Goal: Information Seeking & Learning: Learn about a topic

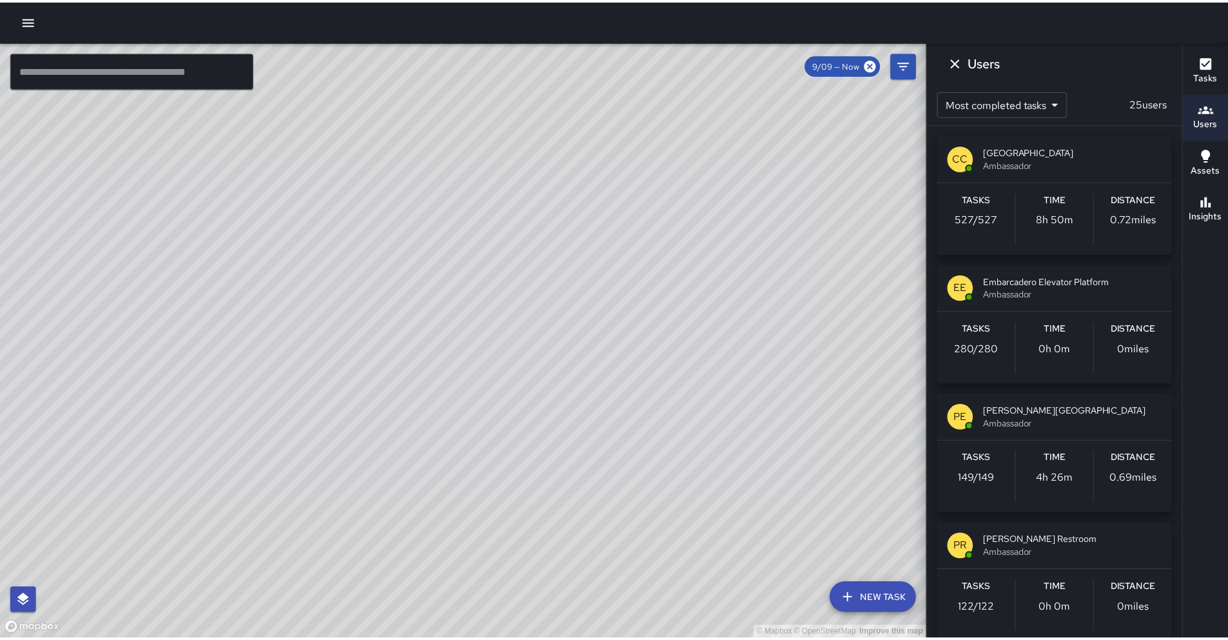
scroll to position [378, 0]
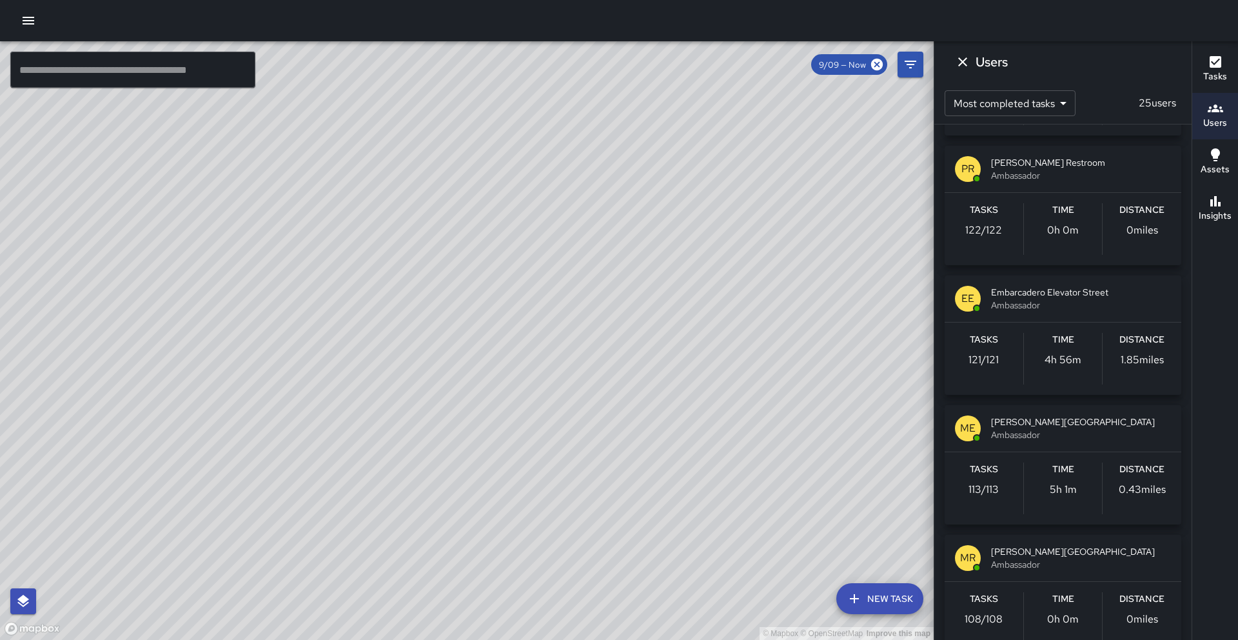
click at [24, 26] on icon "button" at bounding box center [28, 20] width 15 height 15
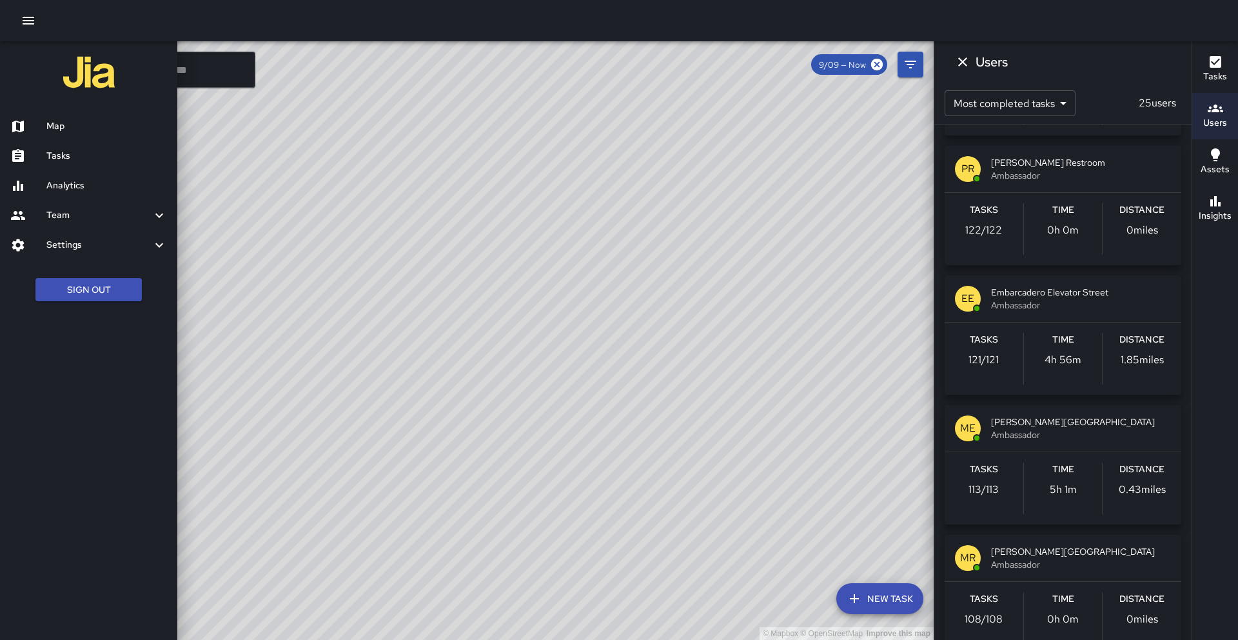
click at [46, 186] on h6 "Analytics" at bounding box center [106, 186] width 121 height 14
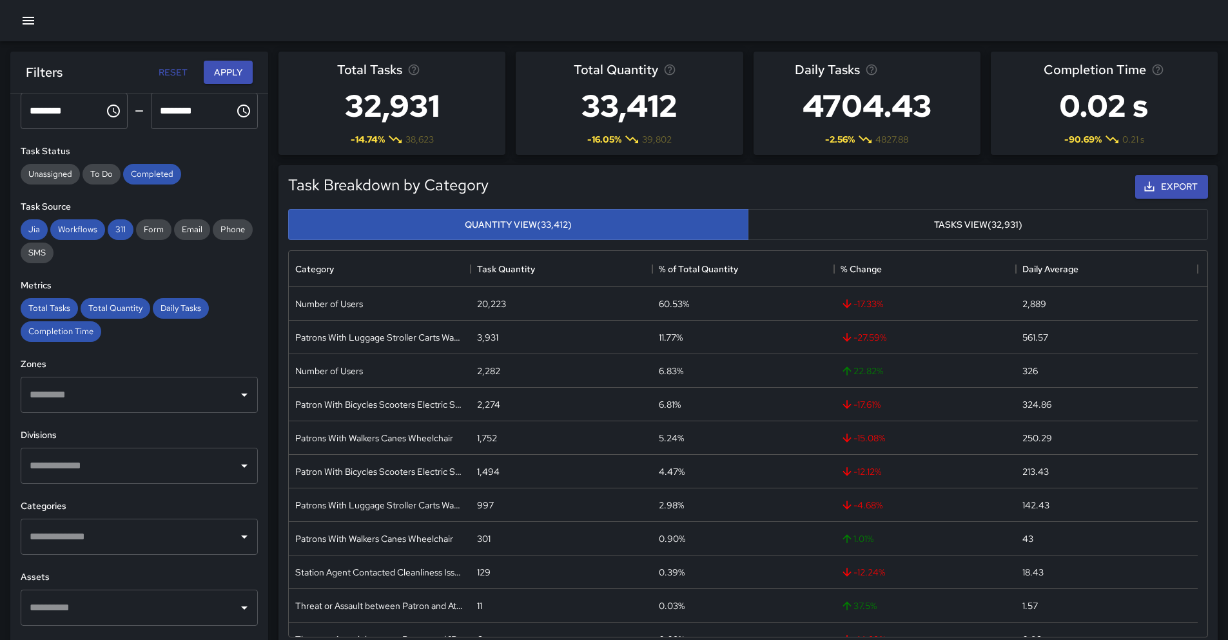
scroll to position [163, 0]
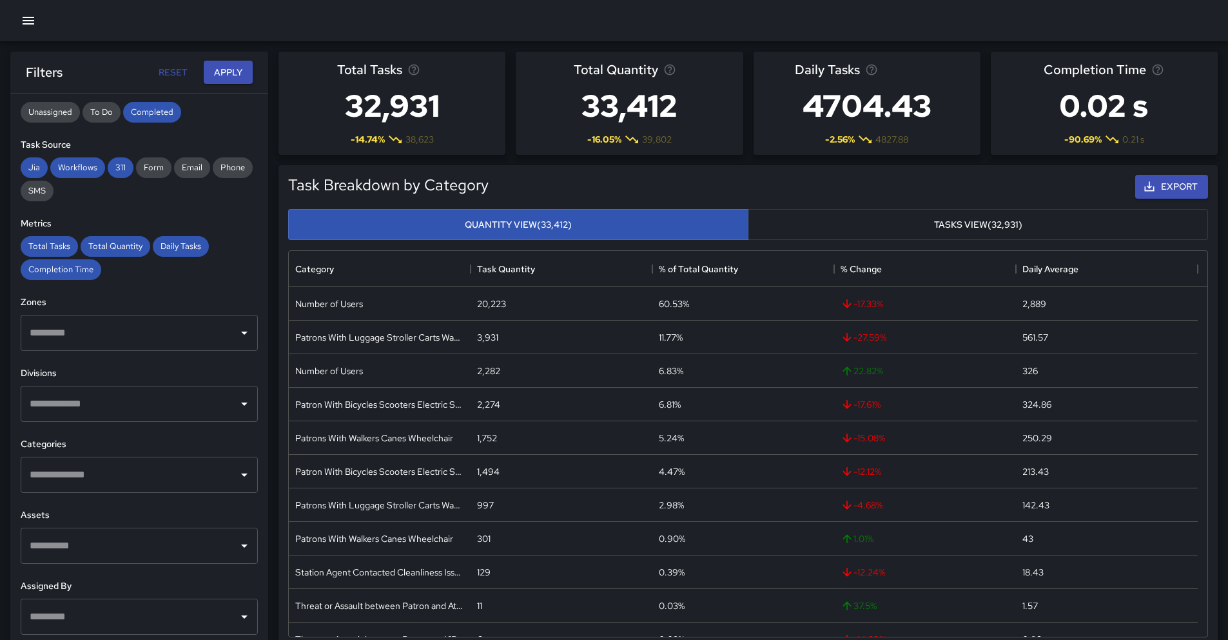
click at [153, 477] on input "text" at bounding box center [129, 474] width 206 height 24
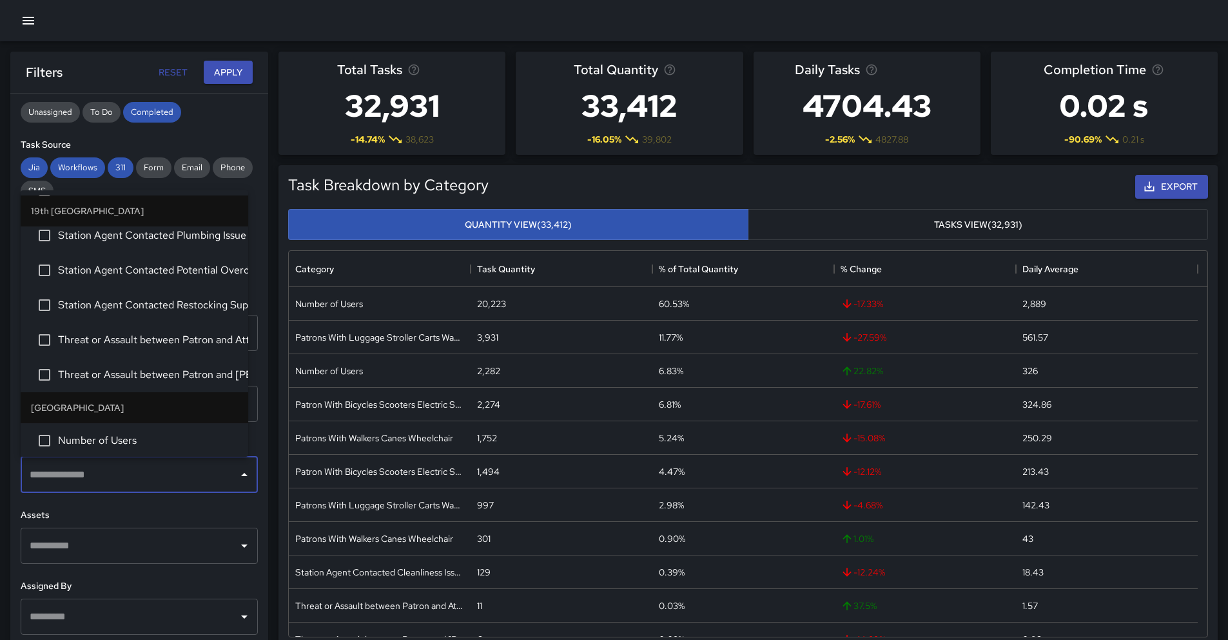
scroll to position [0, 0]
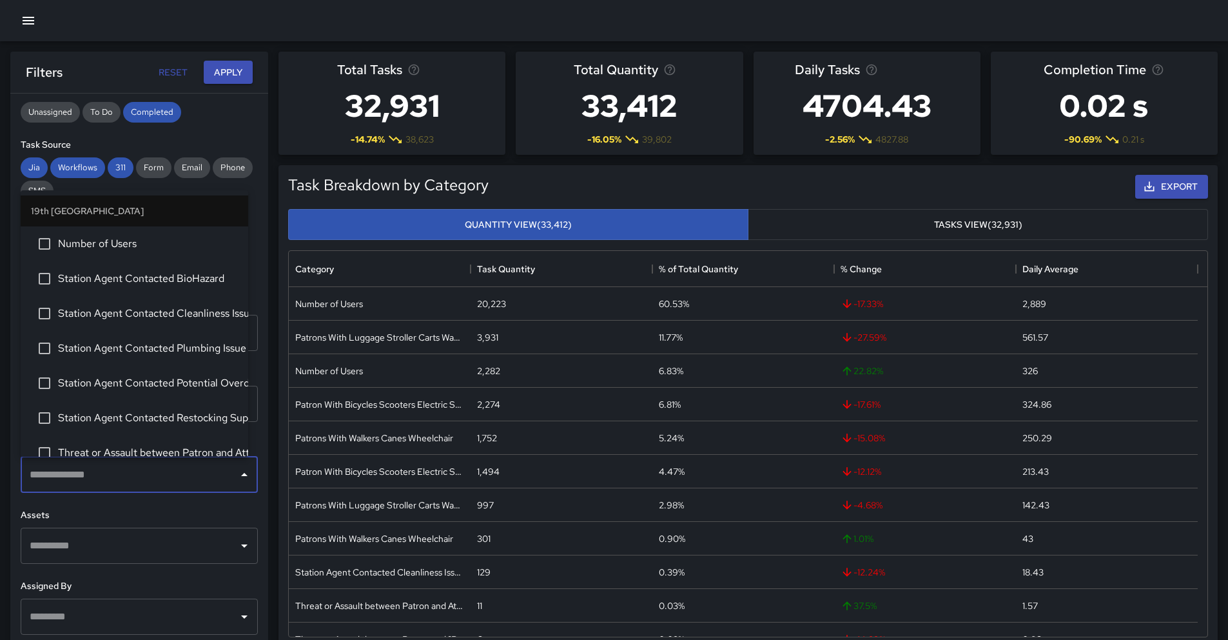
click at [230, 148] on h6 "Task Source" at bounding box center [139, 145] width 237 height 14
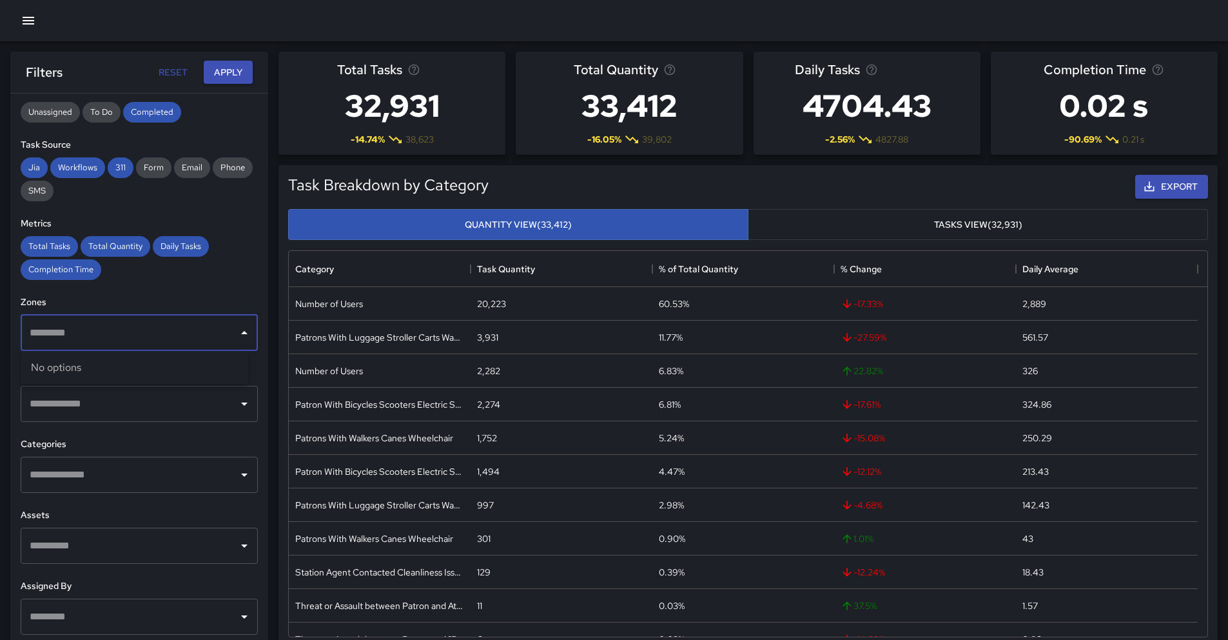
click at [142, 331] on input "text" at bounding box center [129, 332] width 206 height 24
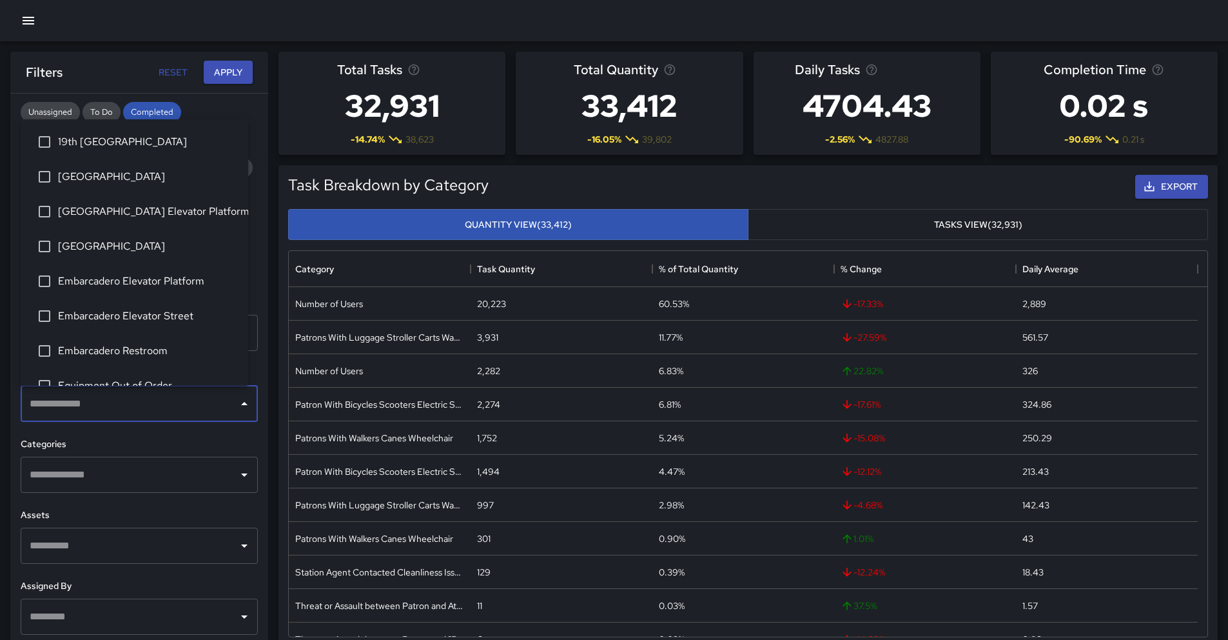
click at [143, 412] on input "text" at bounding box center [129, 403] width 206 height 24
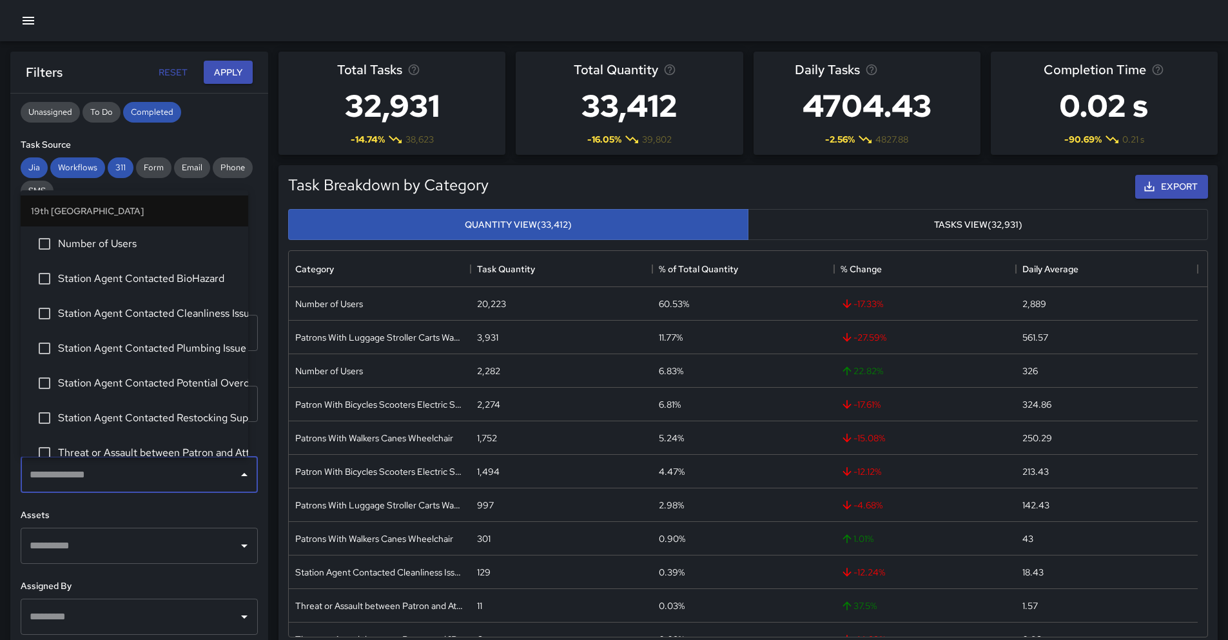
click at [148, 485] on input "text" at bounding box center [129, 474] width 206 height 24
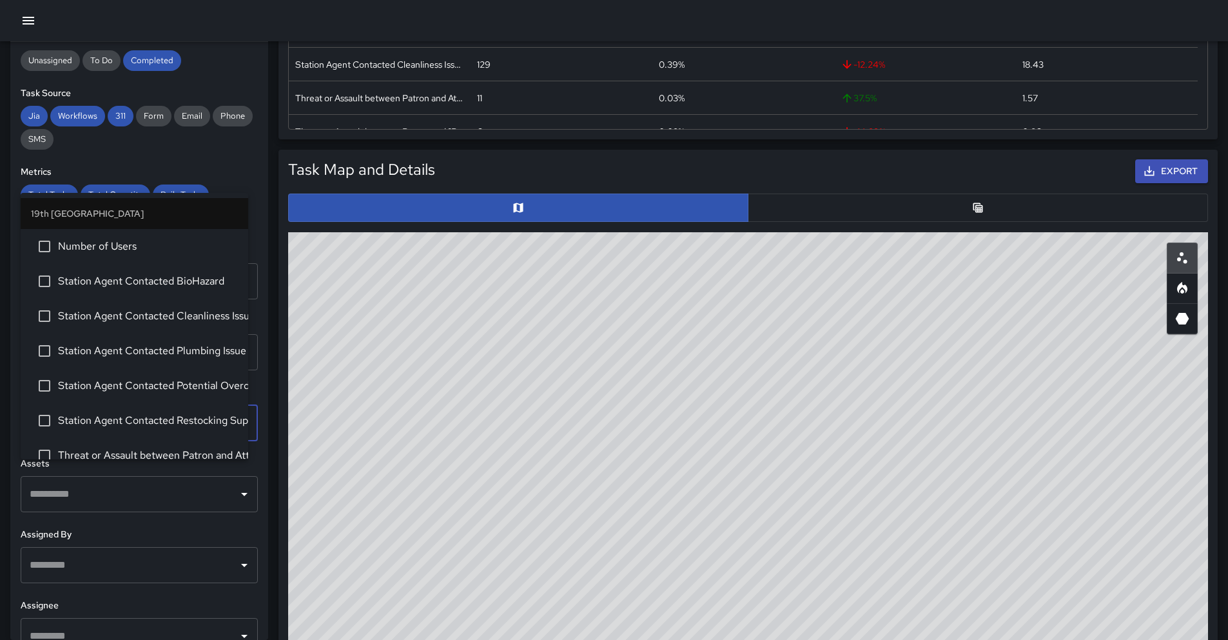
scroll to position [443, 0]
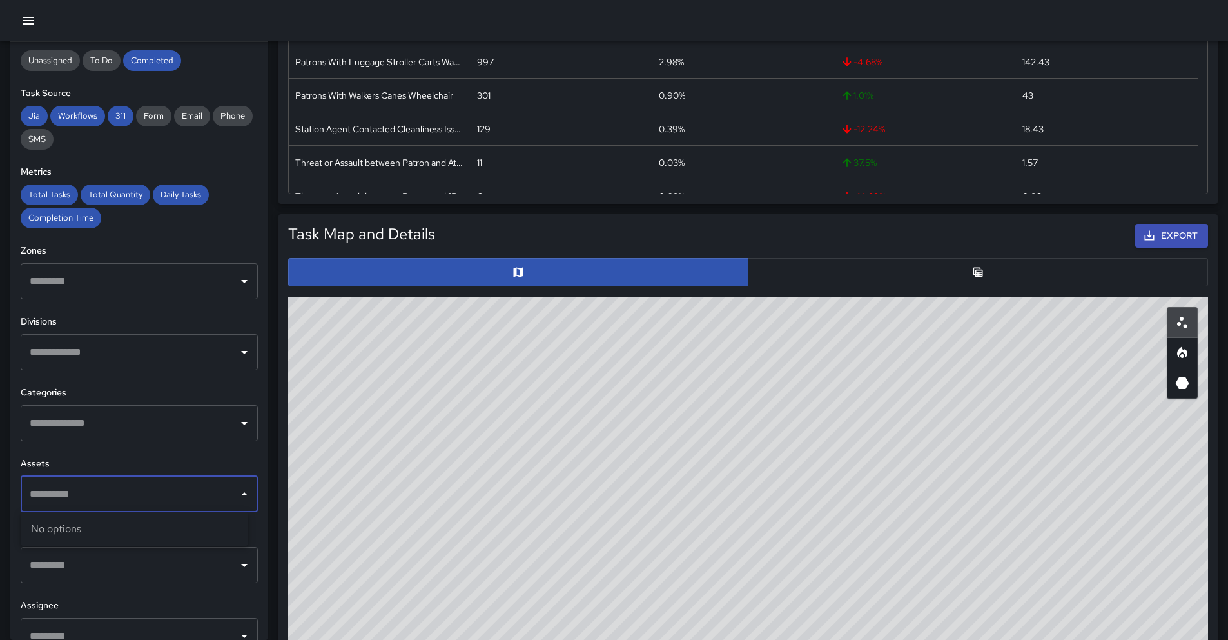
click at [130, 494] on input "text" at bounding box center [129, 494] width 206 height 24
click at [131, 421] on input "text" at bounding box center [129, 423] width 206 height 24
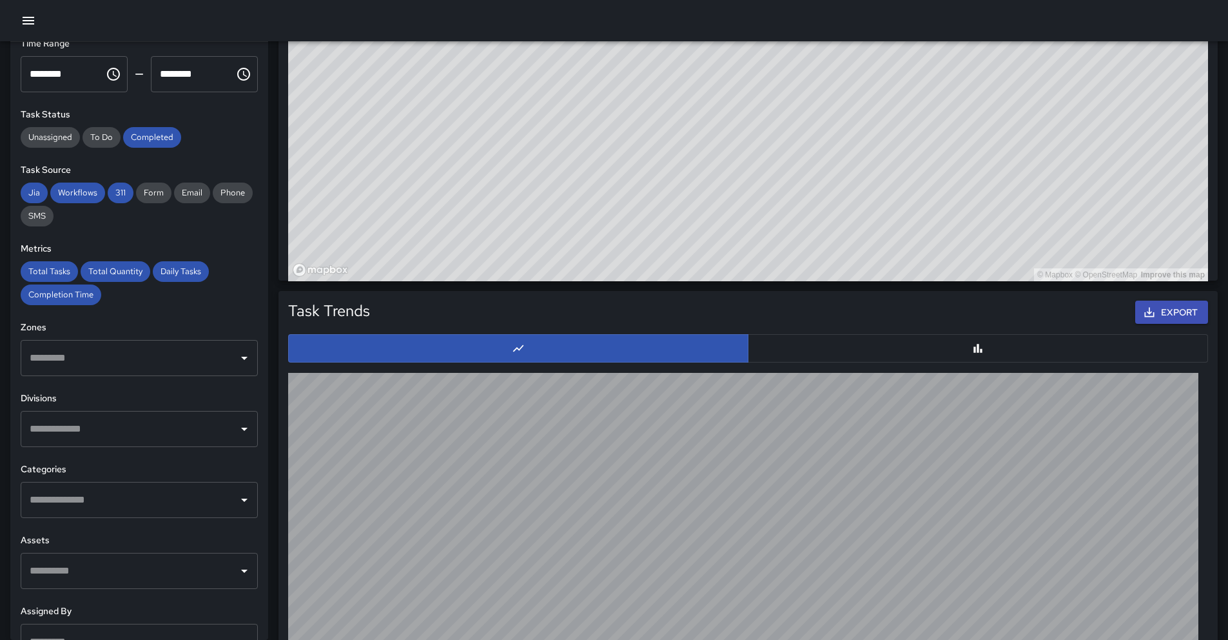
scroll to position [91, 0]
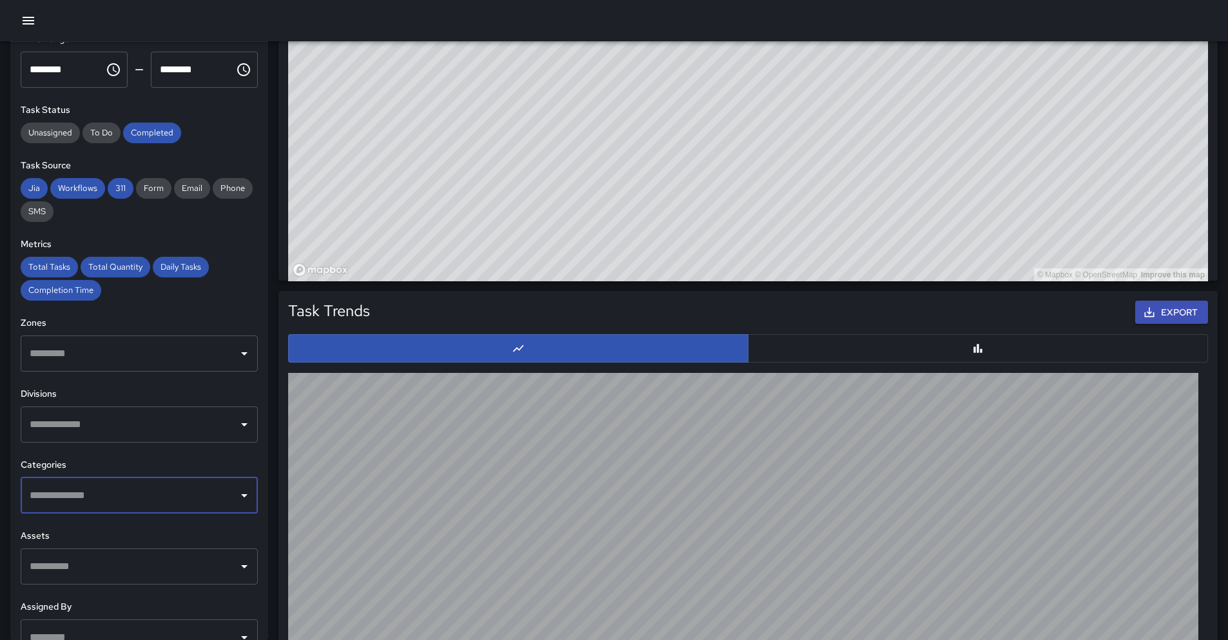
click at [106, 370] on div "​" at bounding box center [139, 353] width 237 height 36
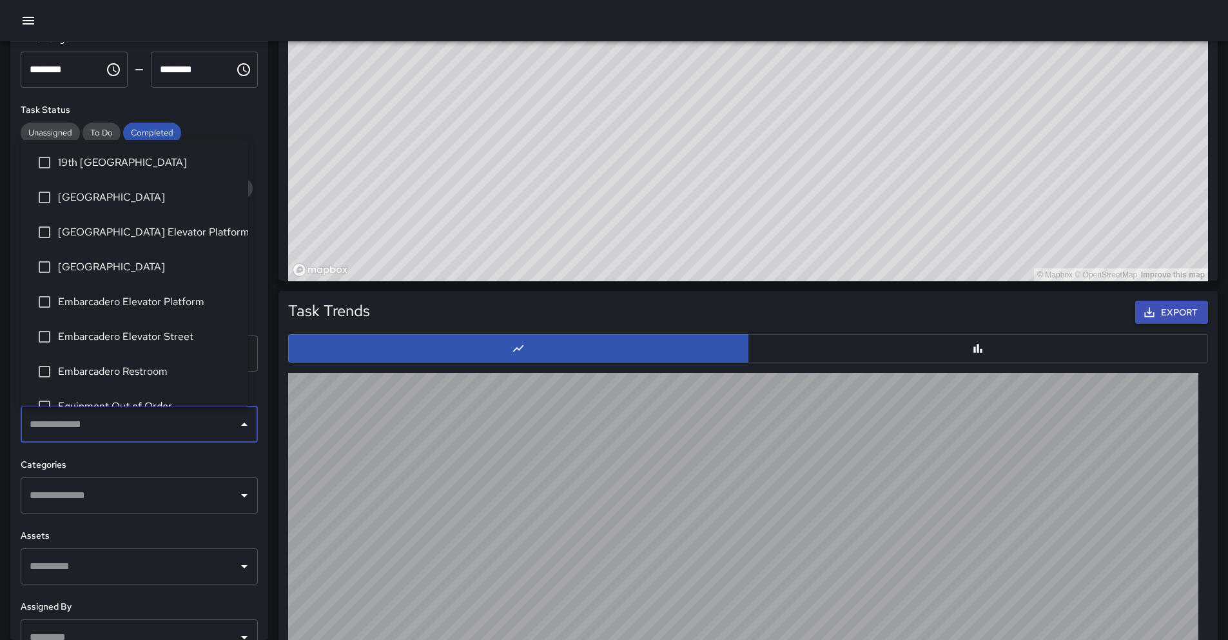
click at [103, 430] on input "text" at bounding box center [129, 424] width 206 height 24
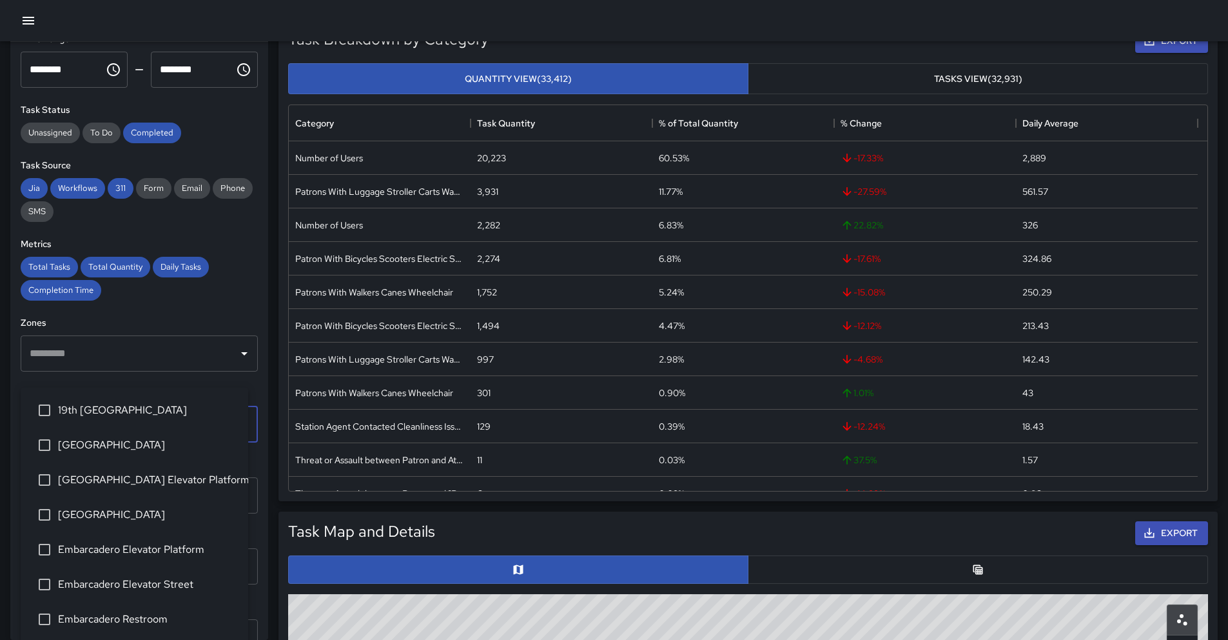
scroll to position [0, 0]
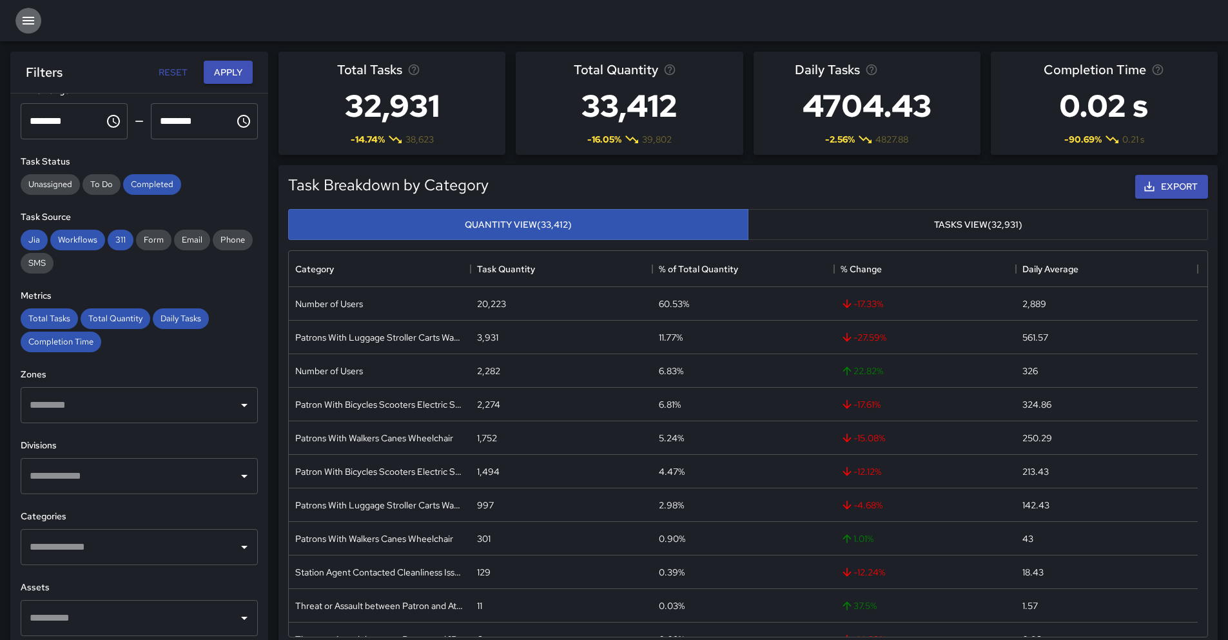
click at [30, 15] on icon "button" at bounding box center [28, 20] width 15 height 15
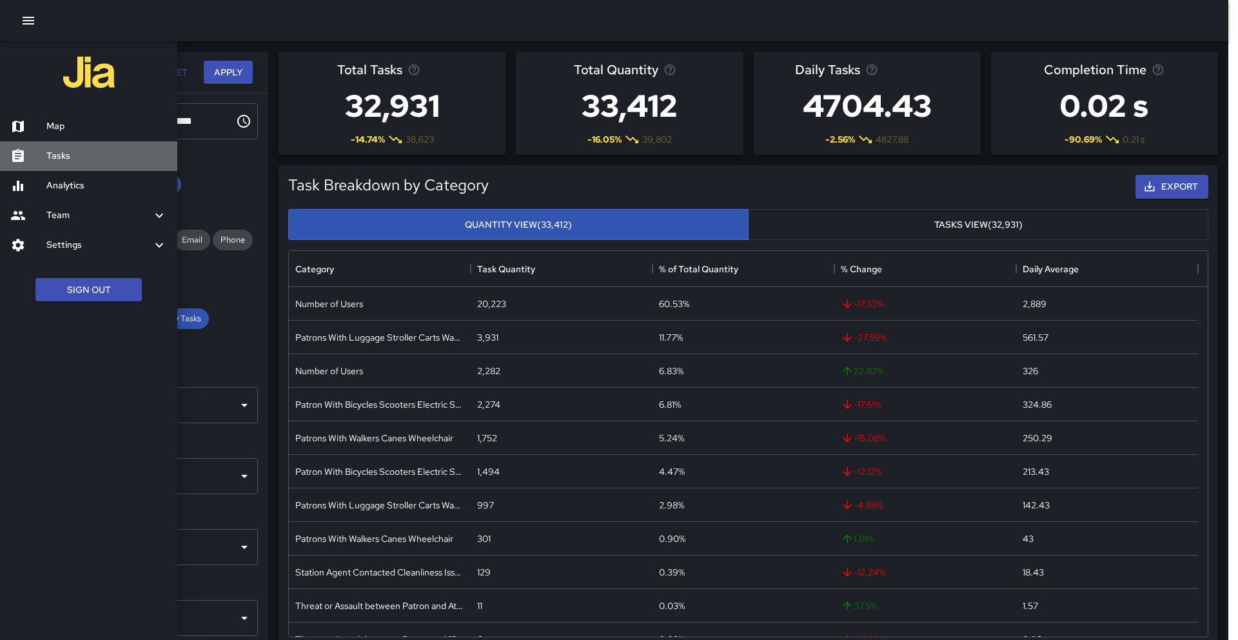
click at [54, 155] on h6 "Tasks" at bounding box center [106, 156] width 121 height 14
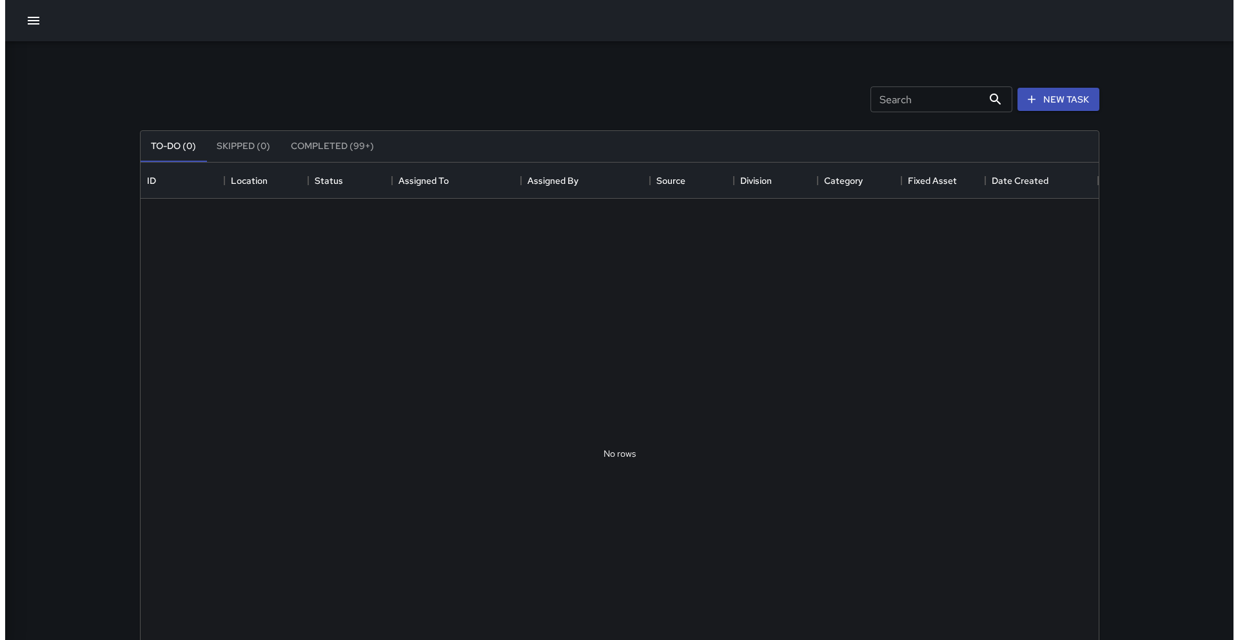
scroll to position [536, 948]
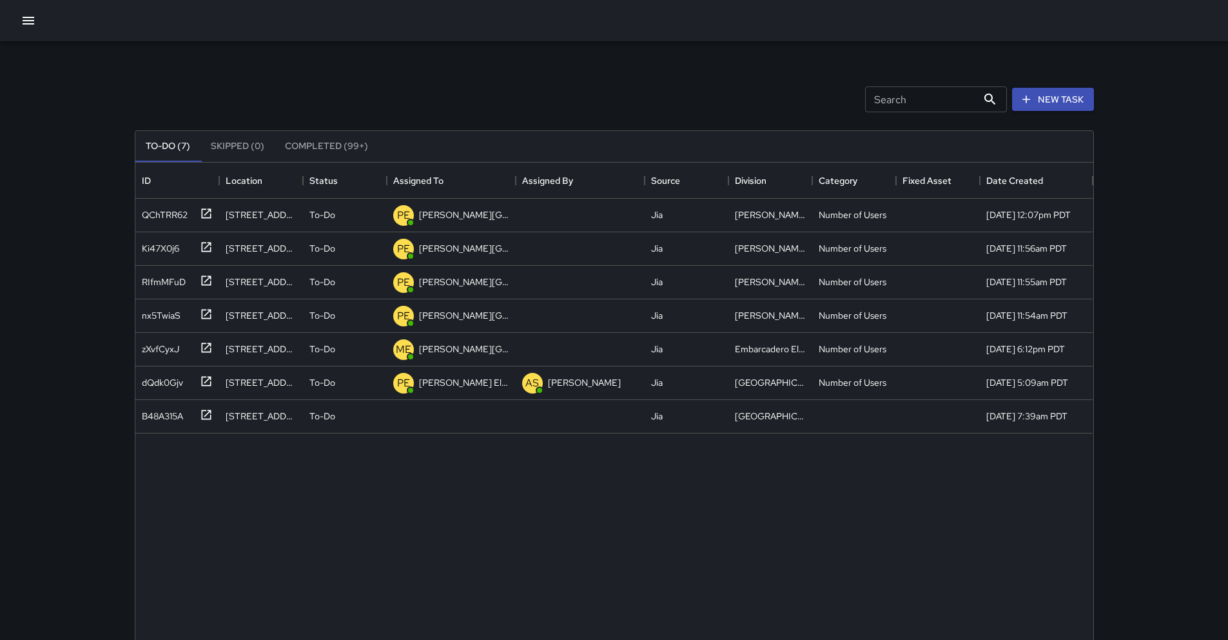
click at [34, 17] on icon "button" at bounding box center [29, 21] width 12 height 8
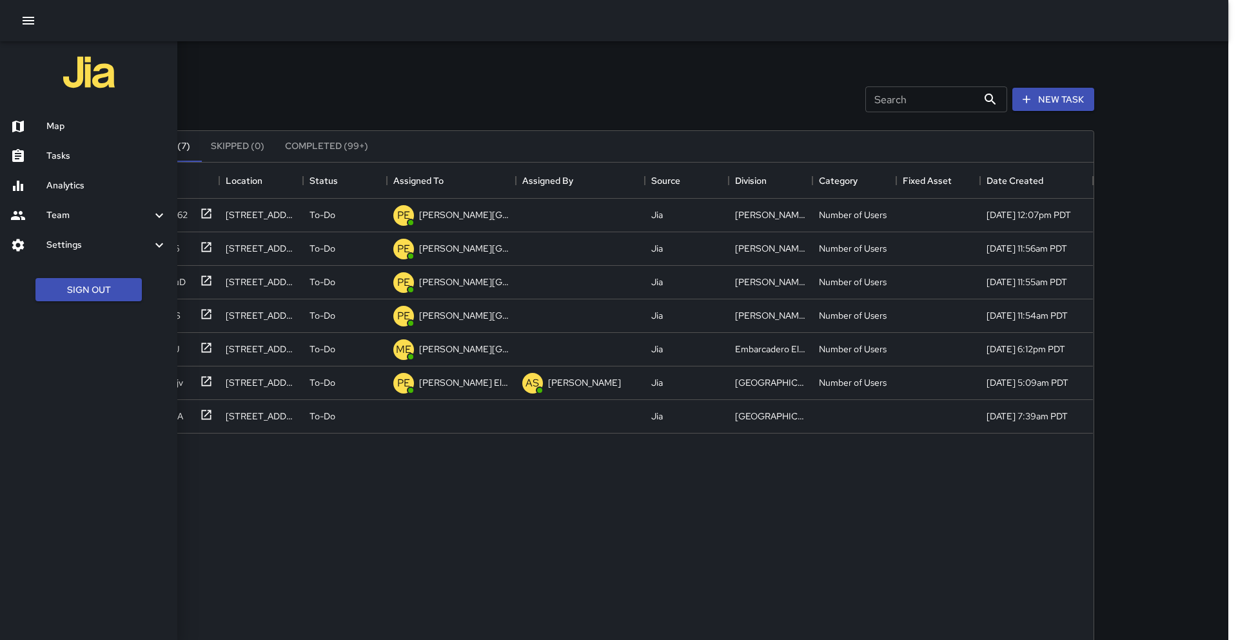
click at [43, 131] on div at bounding box center [28, 126] width 36 height 15
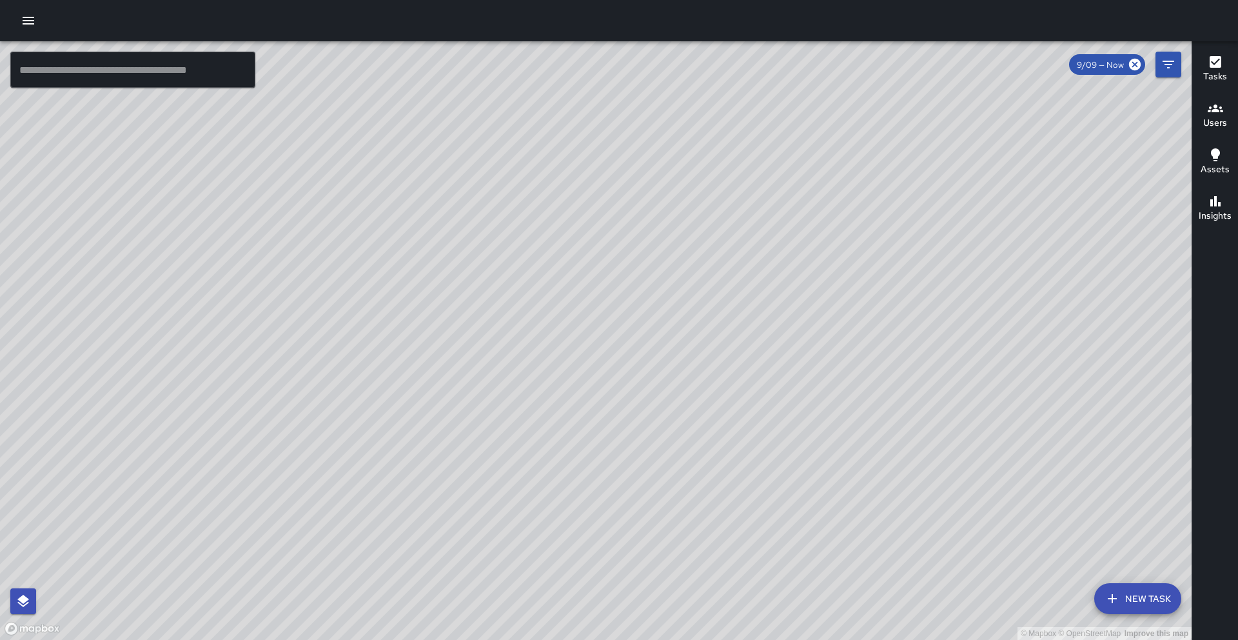
click at [1215, 124] on h6 "Users" at bounding box center [1215, 123] width 24 height 14
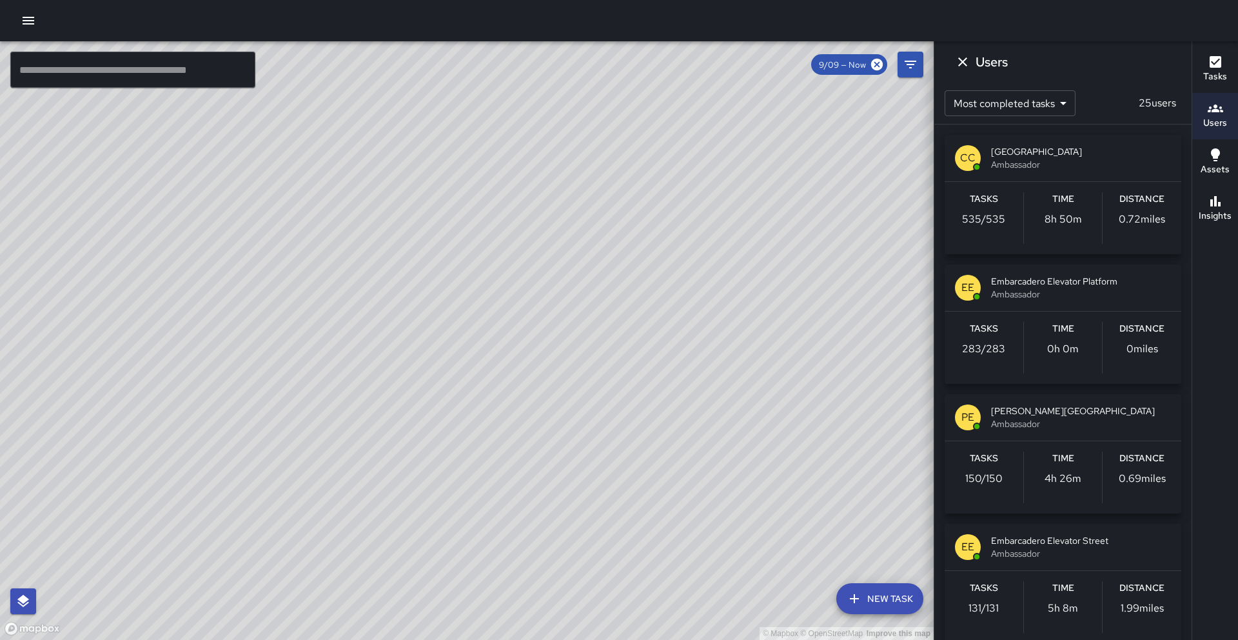
click at [1205, 80] on h6 "Tasks" at bounding box center [1215, 77] width 24 height 14
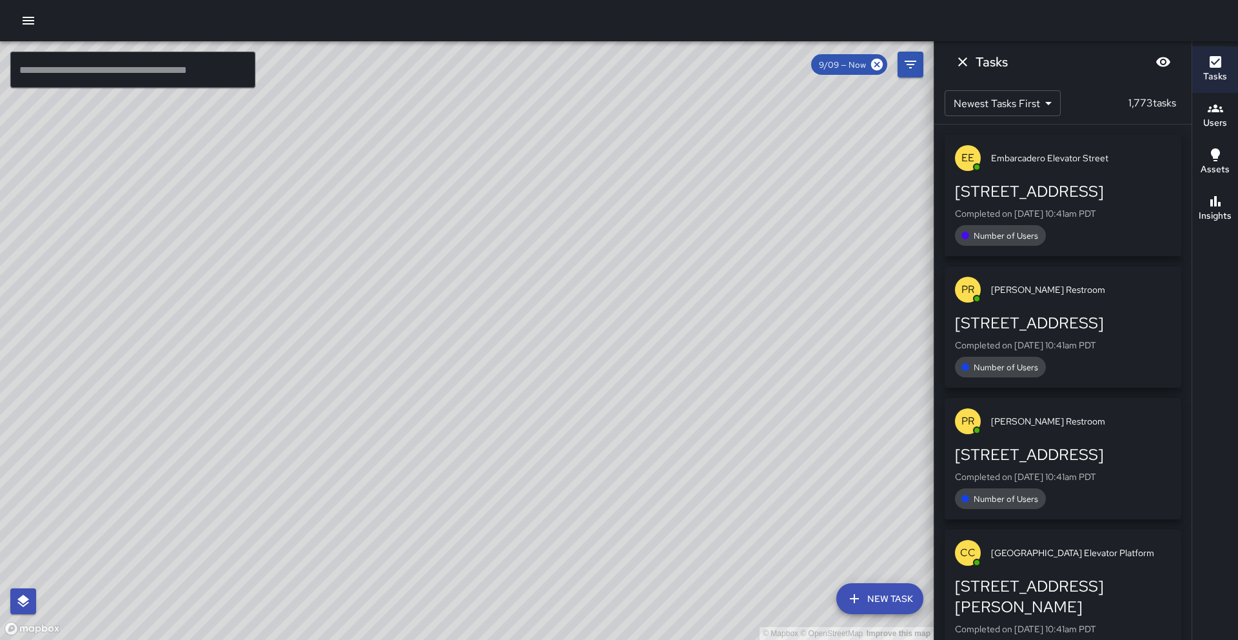
click at [1020, 94] on body "© Mapbox © OpenStreetMap Improve this map ​ New Task 9/09 — Now Map Layers Task…" at bounding box center [619, 320] width 1238 height 640
click at [1020, 94] on div at bounding box center [619, 320] width 1238 height 640
click at [1230, 102] on button "Users" at bounding box center [1215, 116] width 46 height 46
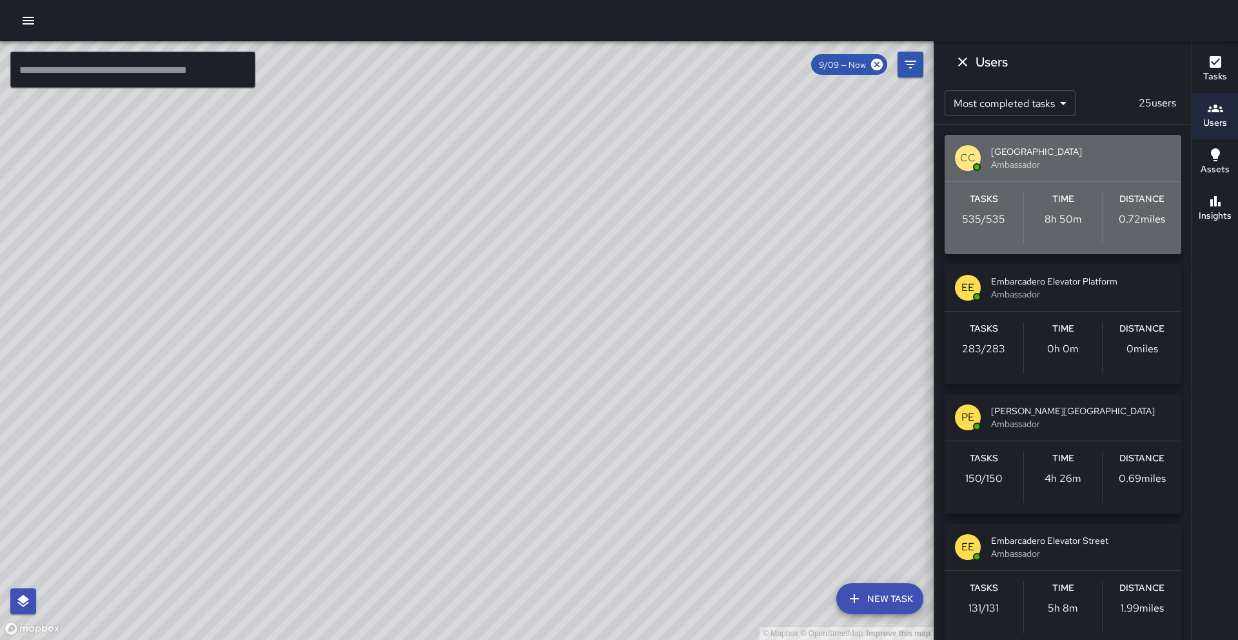
click at [1062, 167] on span "Ambassador" at bounding box center [1081, 164] width 180 height 13
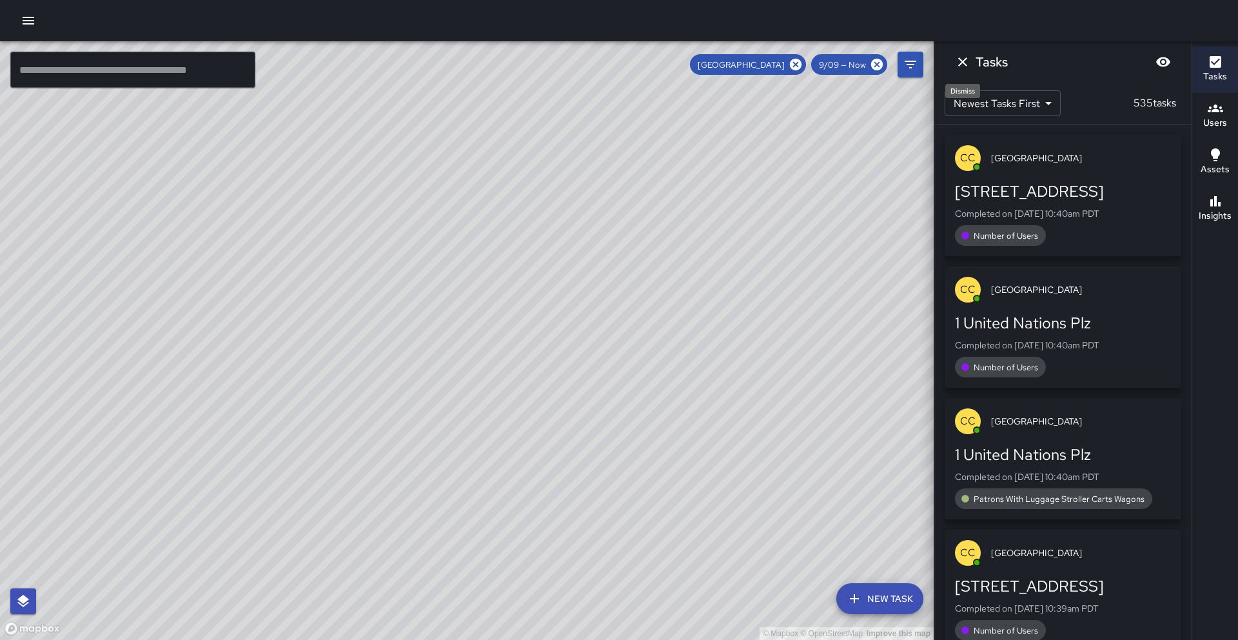
click at [970, 64] on icon "Dismiss" at bounding box center [962, 61] width 15 height 15
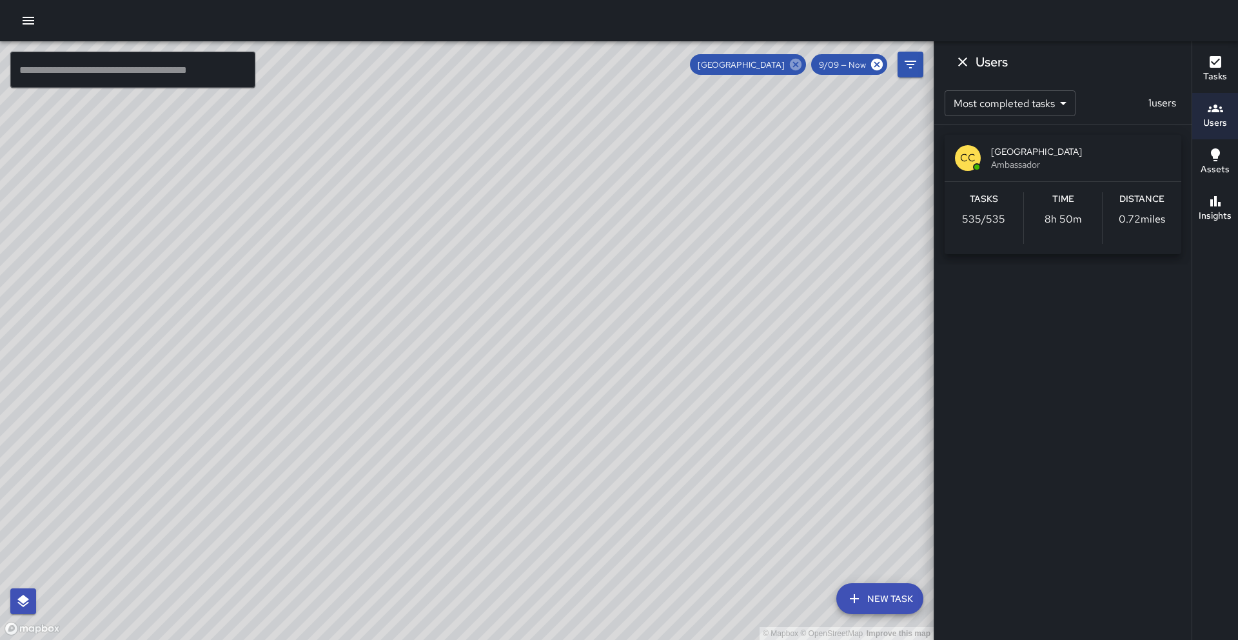
click at [792, 63] on icon at bounding box center [796, 65] width 12 height 12
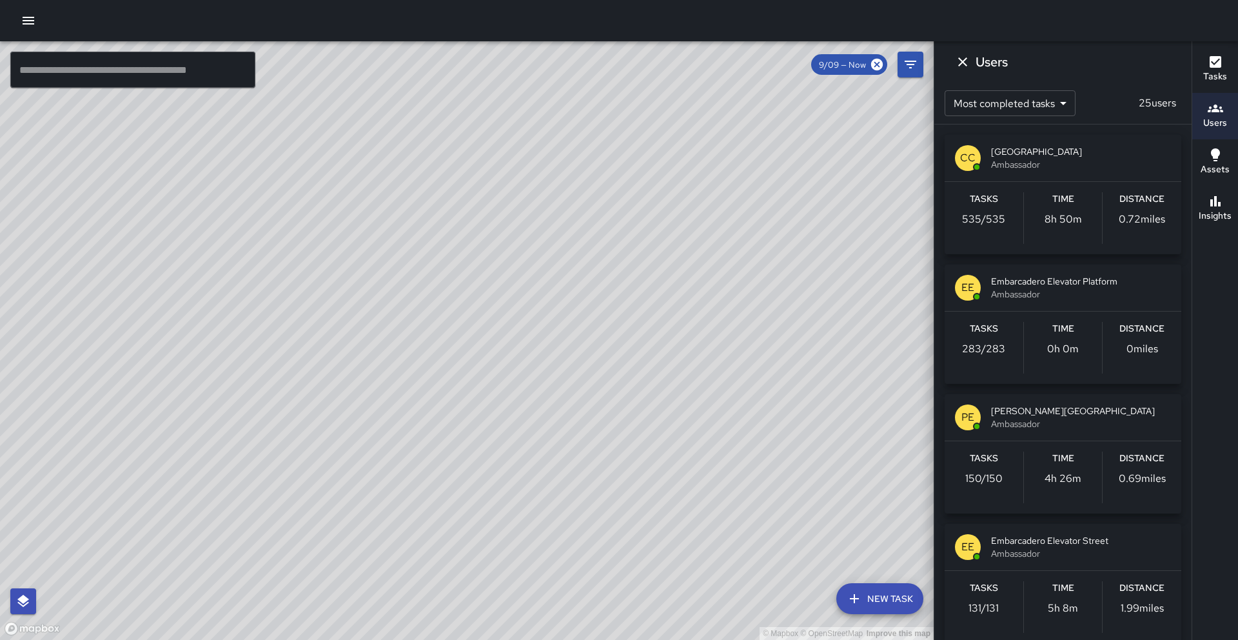
scroll to position [838, 0]
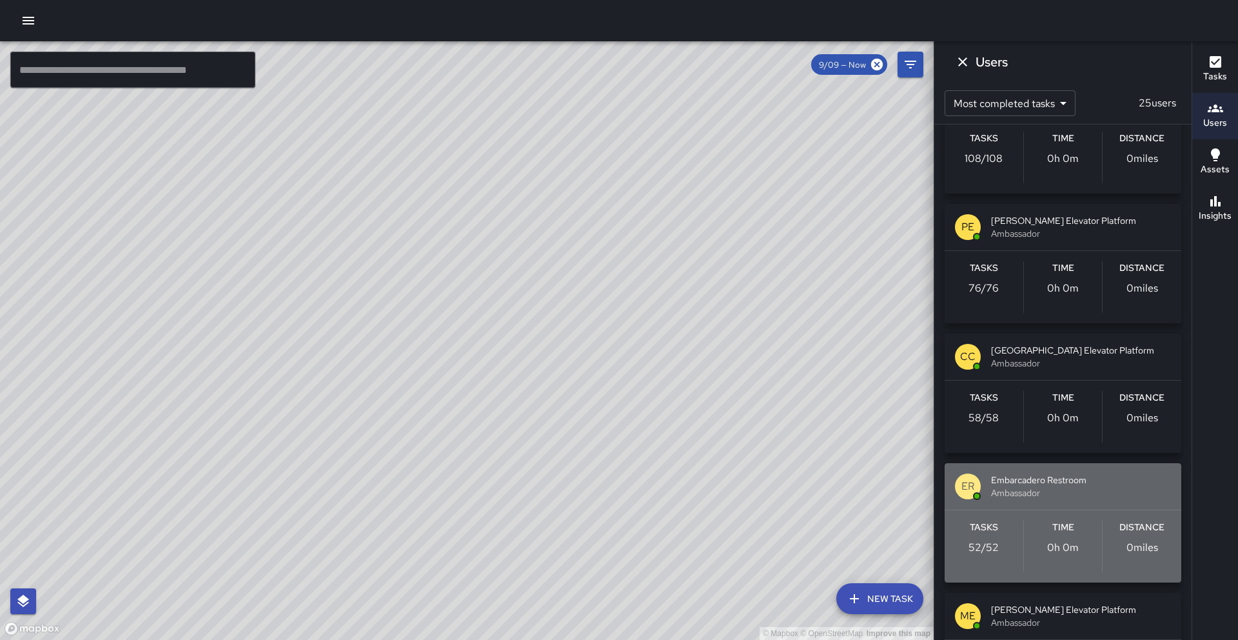
click at [1070, 475] on span "Embarcadero Restroom" at bounding box center [1081, 479] width 180 height 13
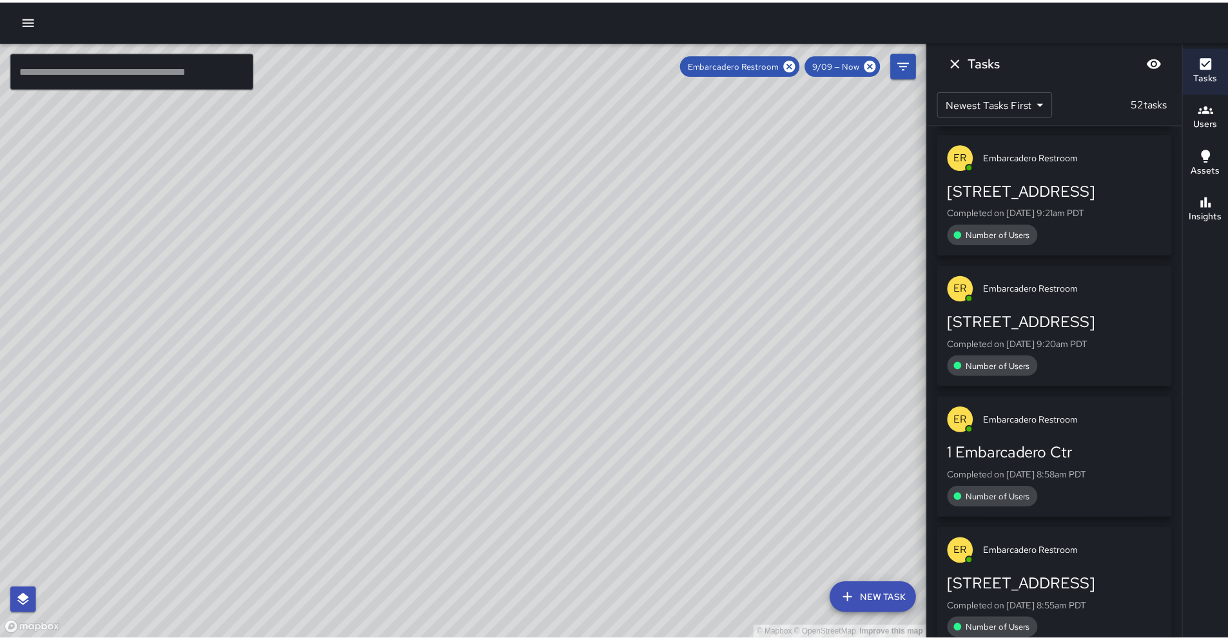
scroll to position [810, 0]
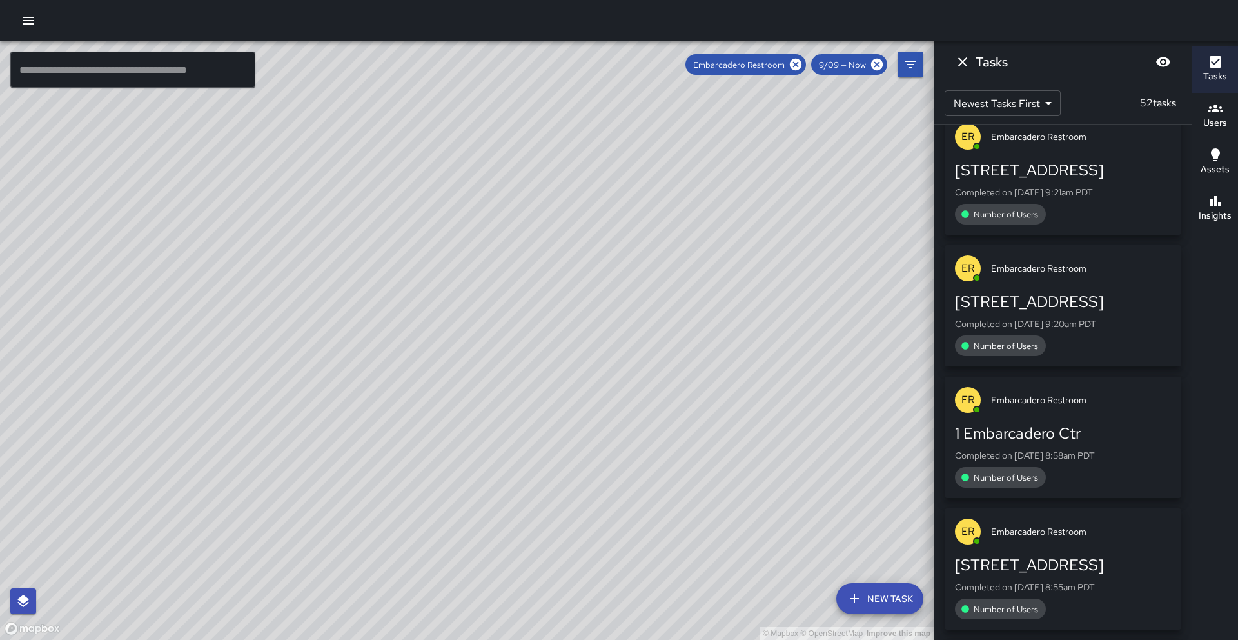
click at [1010, 104] on body "© Mapbox © OpenStreetMap Improve this map ​ New Task Embarcadero Restroom 9/09 …" at bounding box center [619, 320] width 1238 height 640
click at [1011, 104] on div at bounding box center [619, 320] width 1238 height 640
click at [1222, 160] on div "Assets" at bounding box center [1214, 162] width 29 height 30
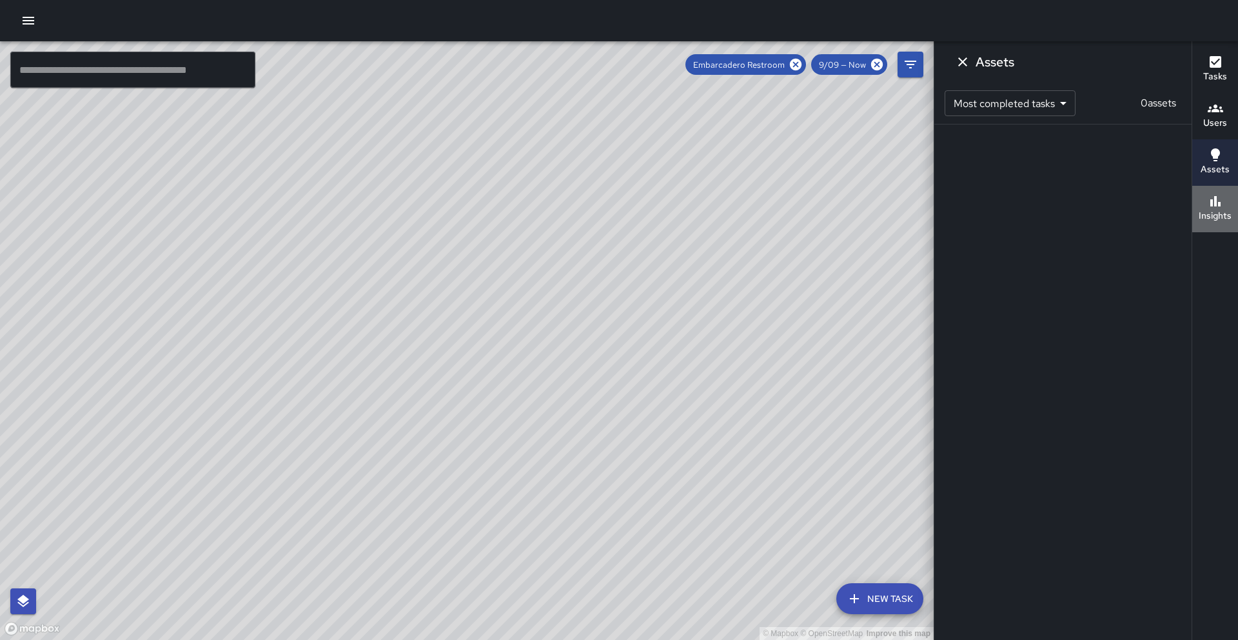
click at [1223, 202] on div "Insights" at bounding box center [1215, 208] width 33 height 30
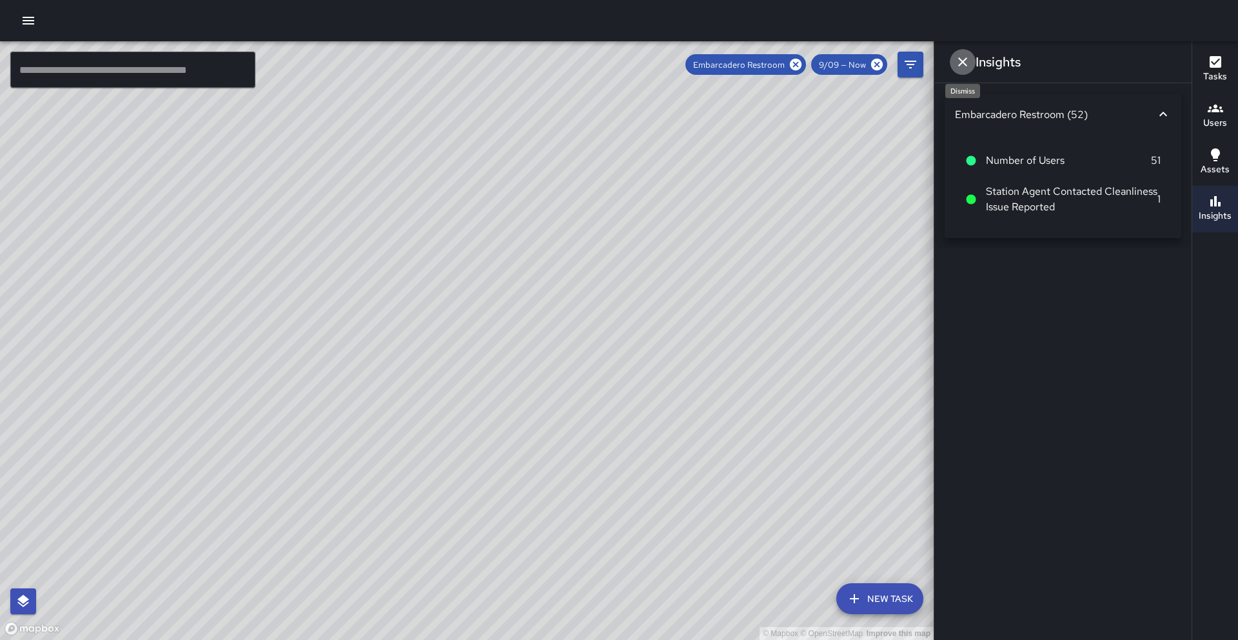
click at [968, 67] on icon "Dismiss" at bounding box center [962, 61] width 15 height 15
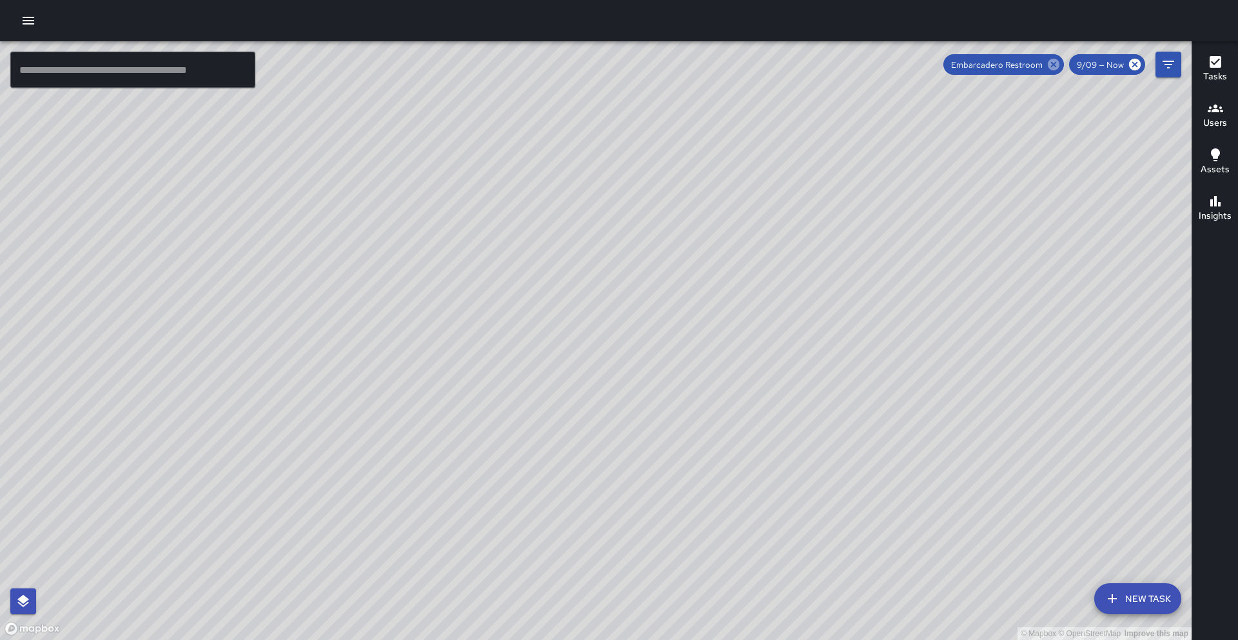
click at [1049, 63] on icon at bounding box center [1054, 65] width 12 height 12
click at [37, 67] on input "text" at bounding box center [132, 70] width 245 height 36
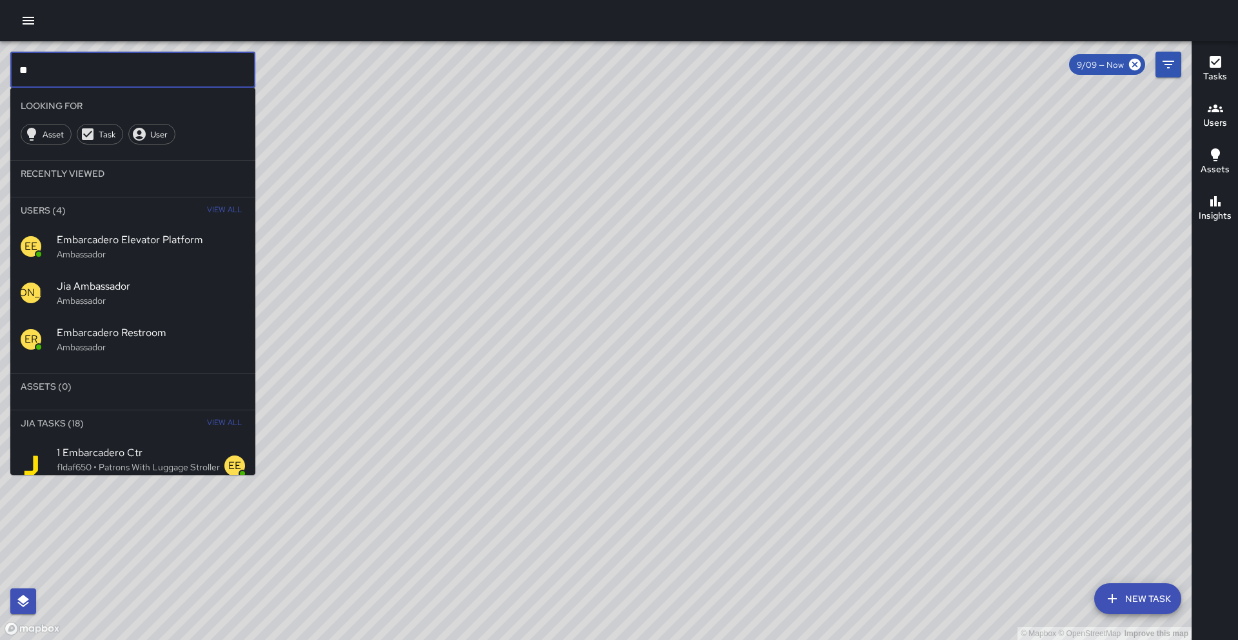
type input "*"
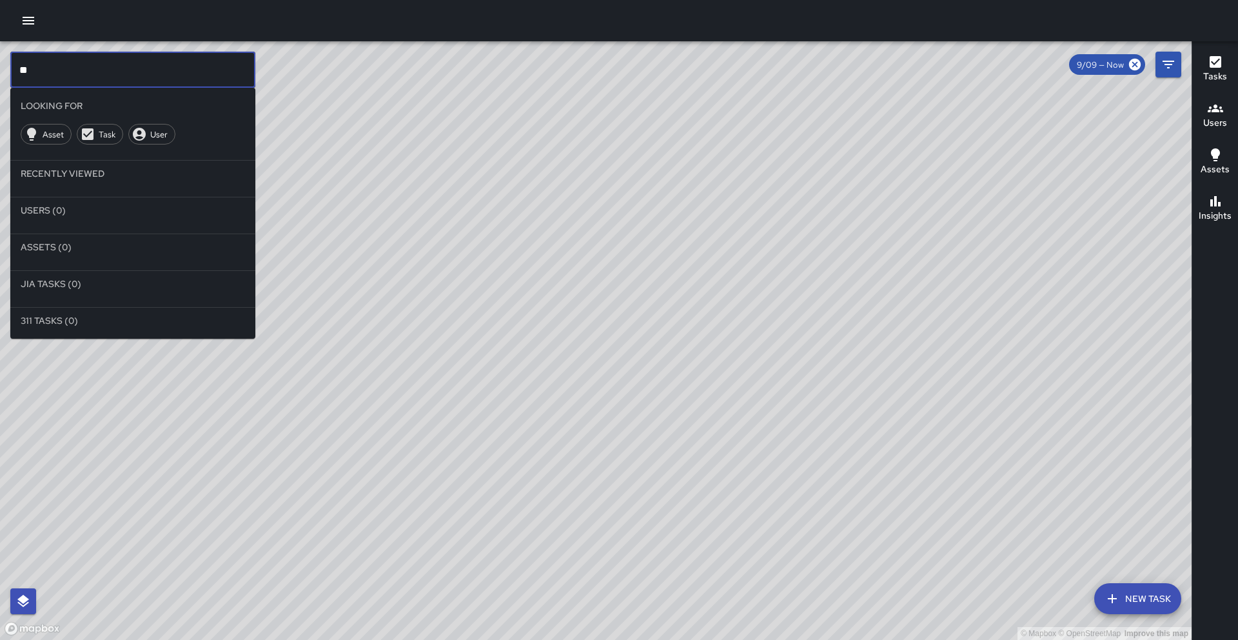
type input "**"
click at [27, 16] on icon "button" at bounding box center [28, 20] width 15 height 15
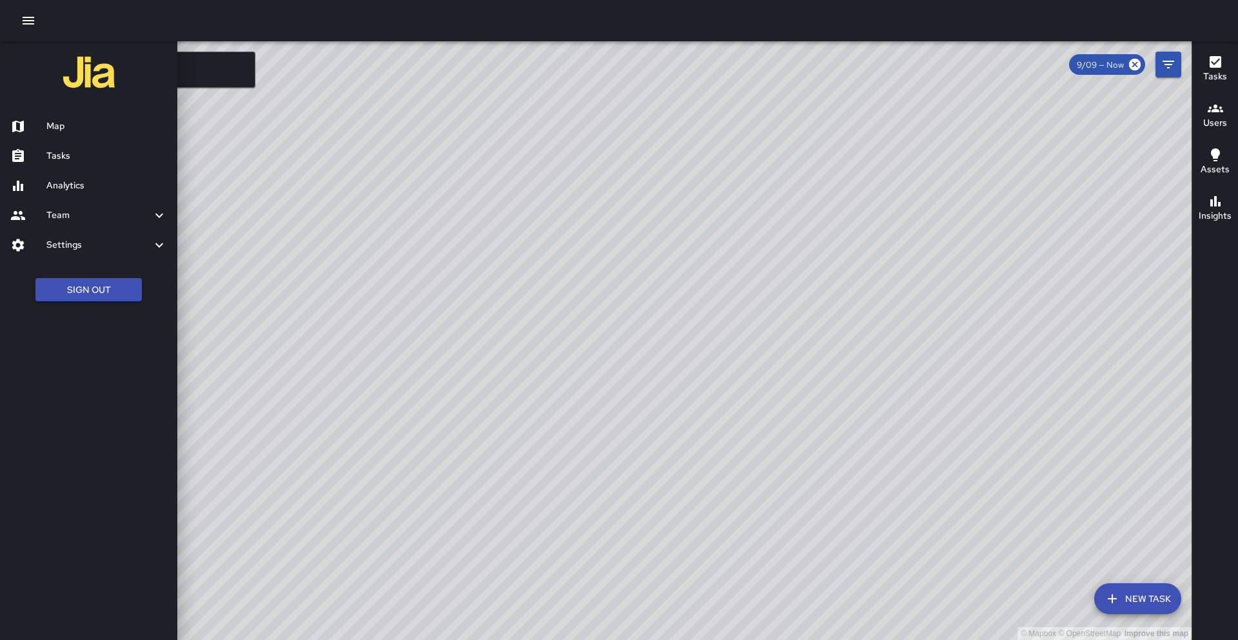
click at [77, 189] on h6 "Analytics" at bounding box center [106, 186] width 121 height 14
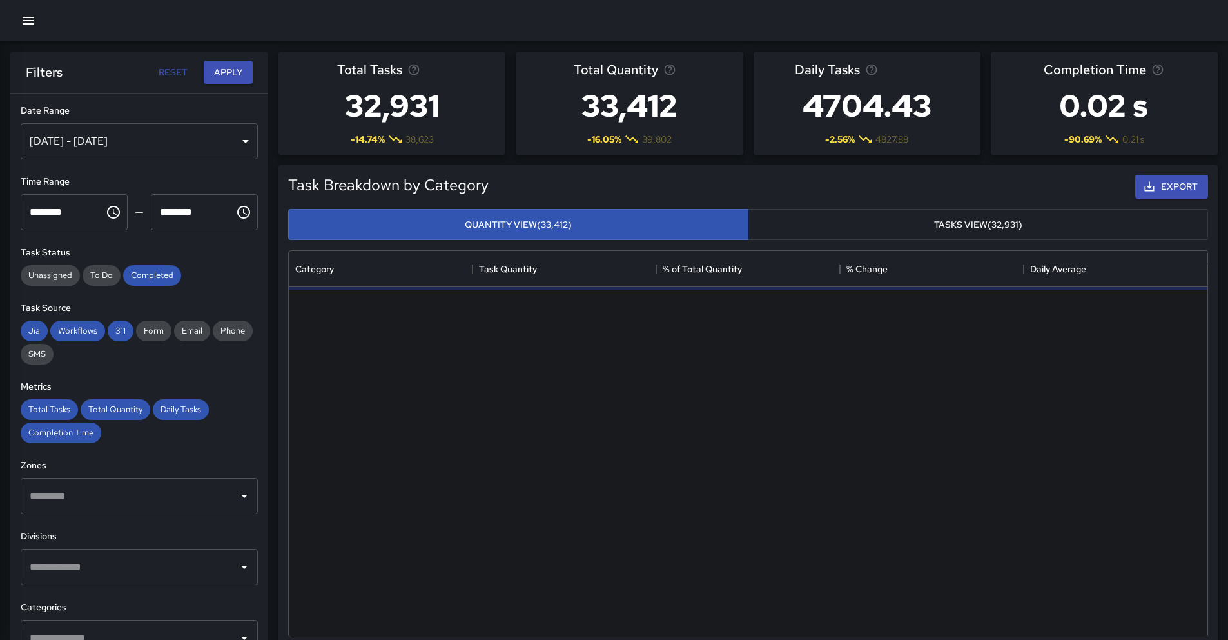
scroll to position [376, 909]
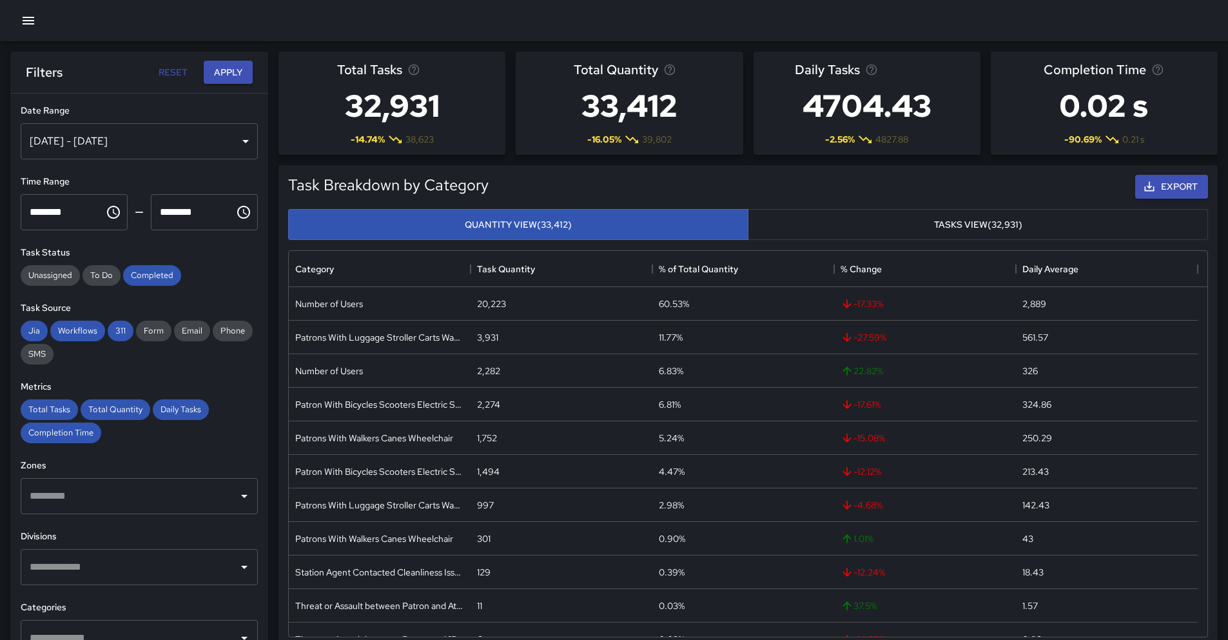
click at [24, 21] on icon "button" at bounding box center [29, 21] width 12 height 8
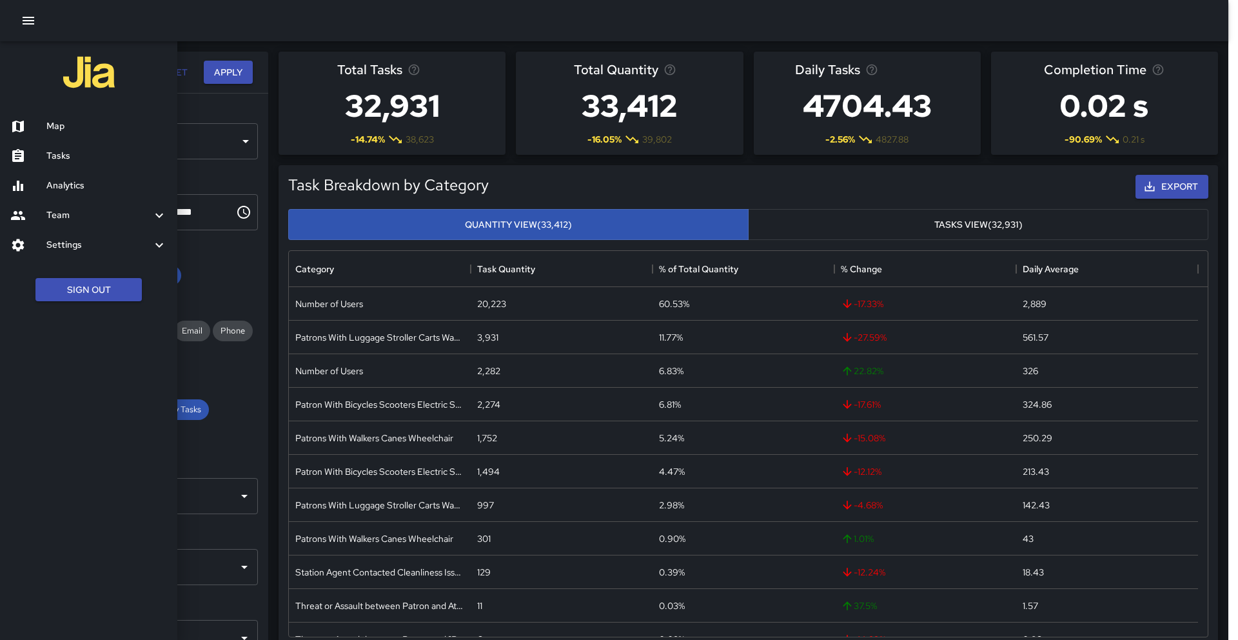
click at [53, 162] on h6 "Tasks" at bounding box center [106, 156] width 121 height 14
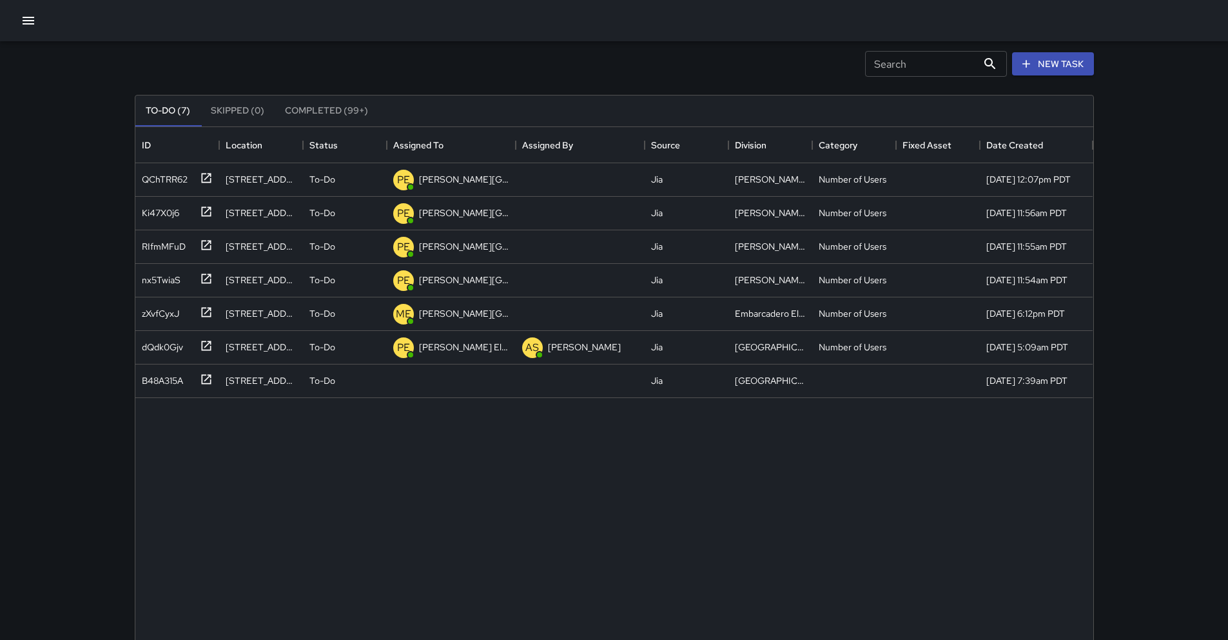
scroll to position [21, 0]
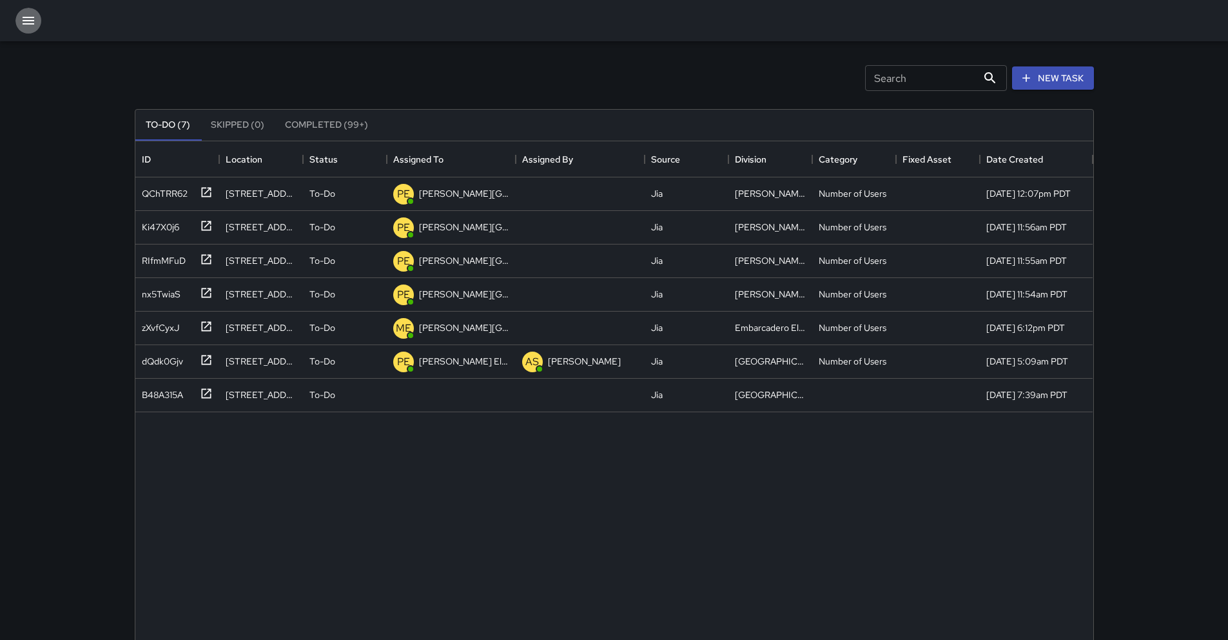
click at [29, 28] on button "button" at bounding box center [28, 21] width 26 height 26
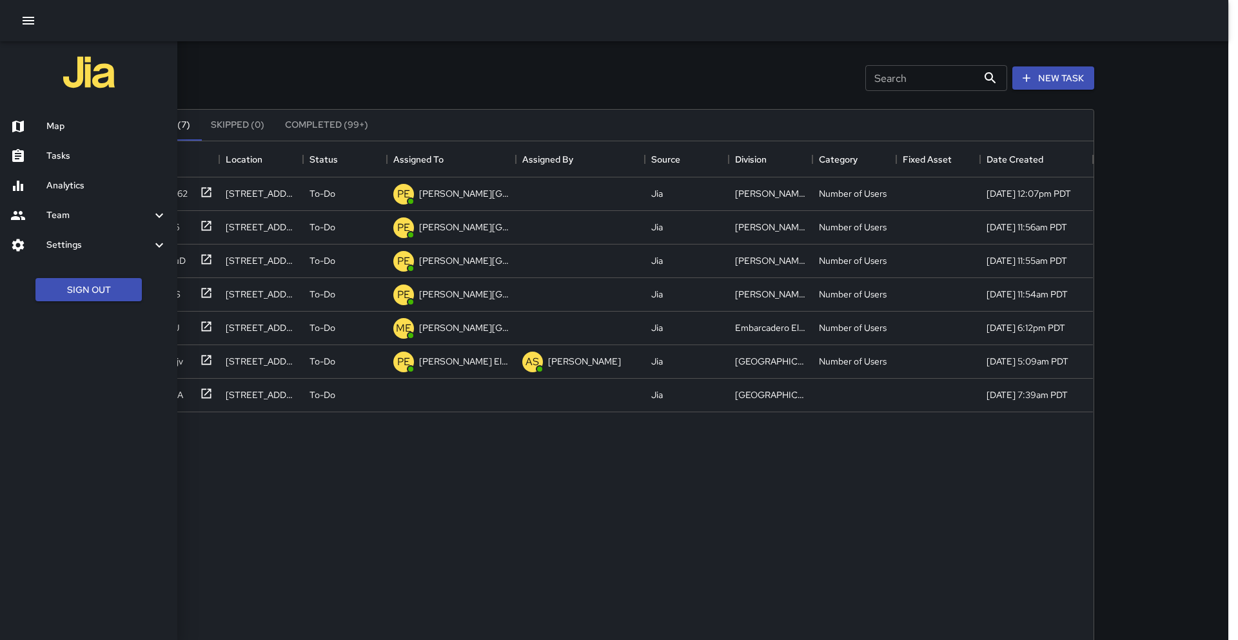
click at [79, 186] on h6 "Analytics" at bounding box center [106, 186] width 121 height 14
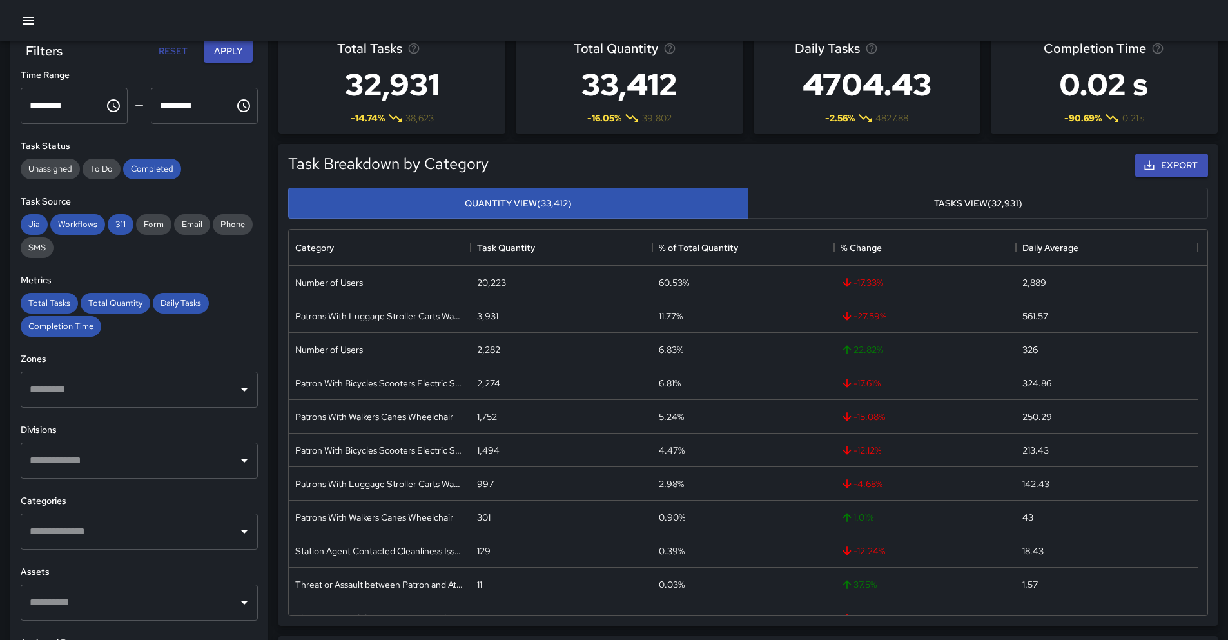
scroll to position [86, 0]
click at [161, 526] on input "text" at bounding box center [129, 530] width 206 height 24
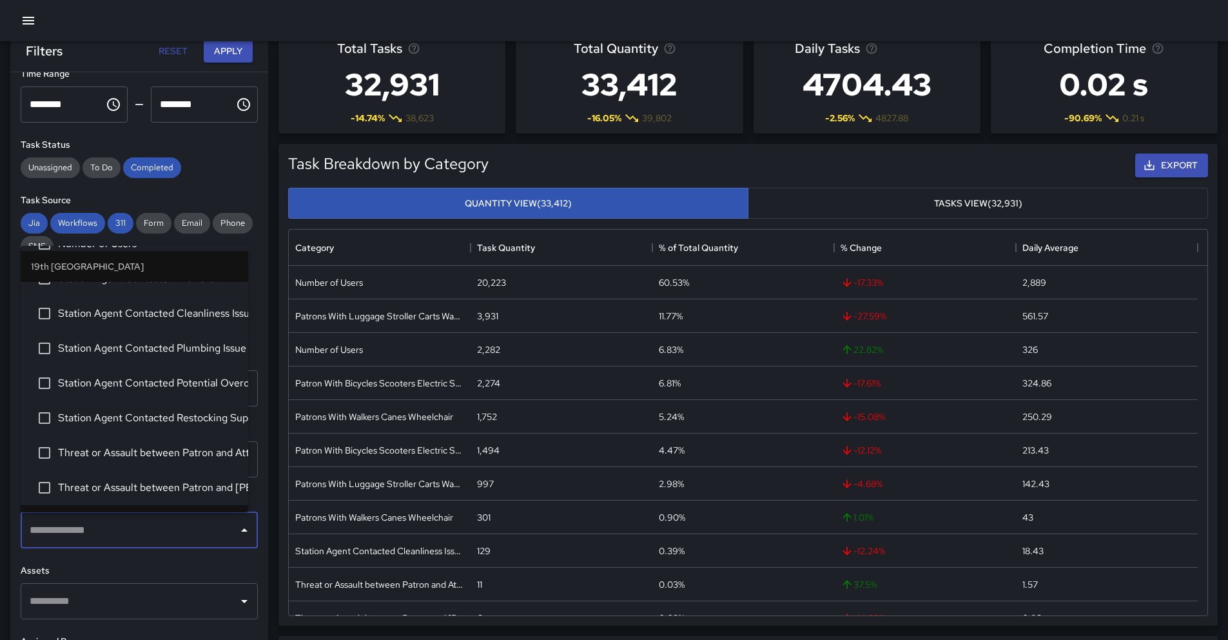
scroll to position [66, 0]
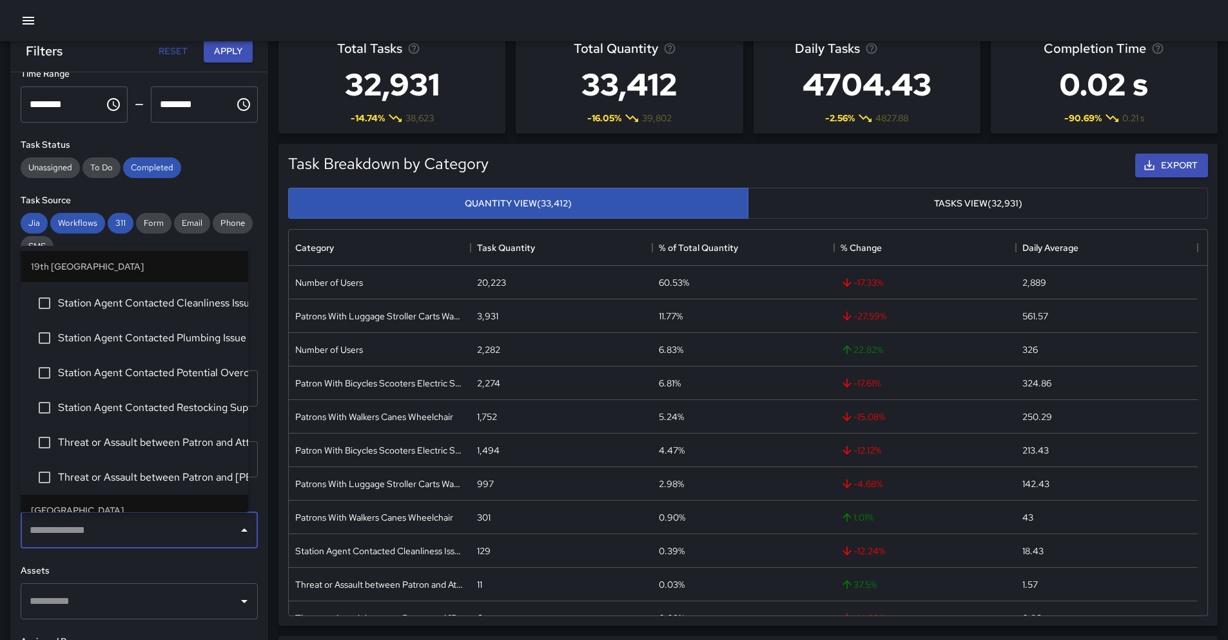
click at [167, 472] on span "Threat or Assault between Patron and [PERSON_NAME] PD Contacted" at bounding box center [148, 476] width 180 height 15
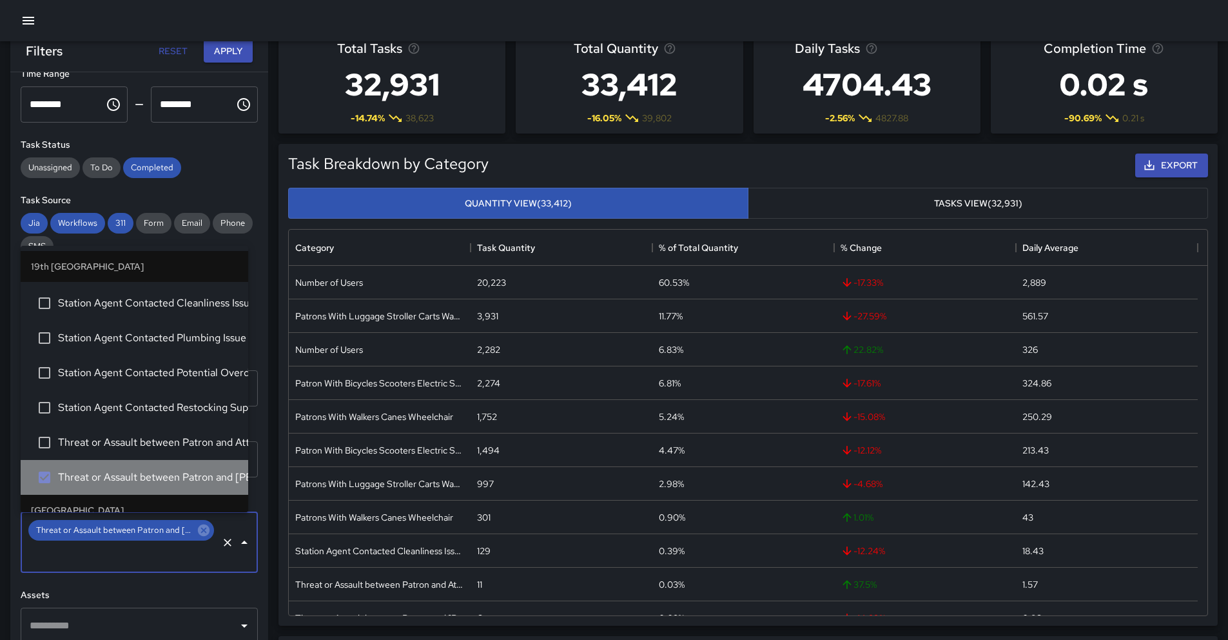
click at [166, 474] on span "Threat or Assault between Patron and [PERSON_NAME] PD Contacted" at bounding box center [148, 476] width 180 height 15
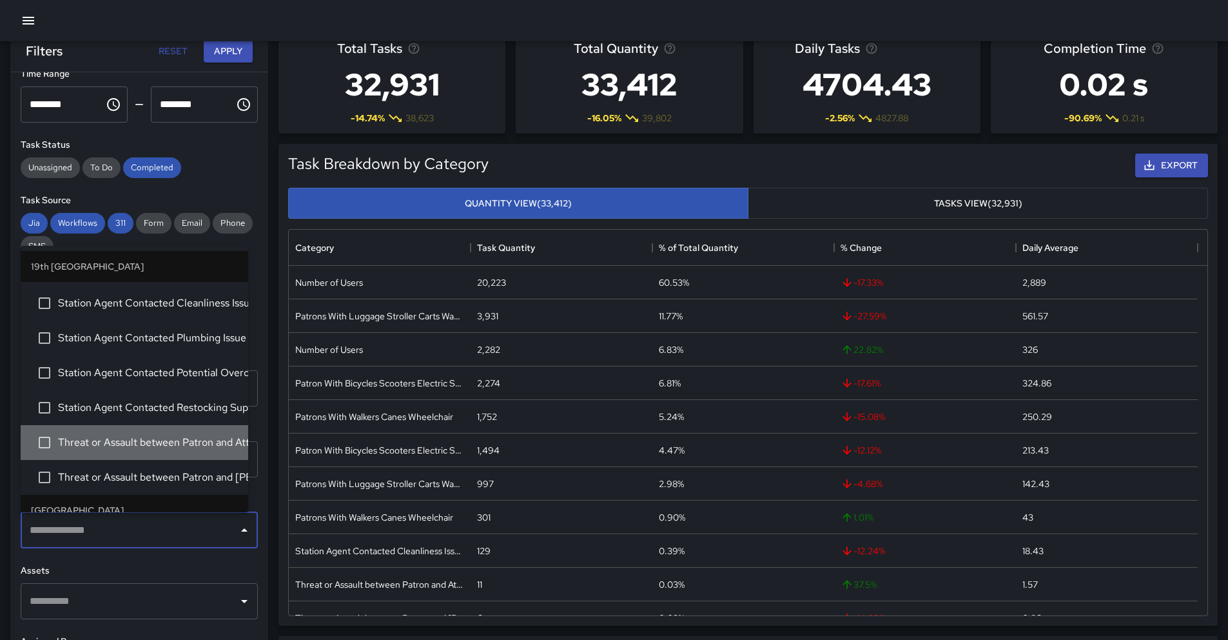
click at [166, 441] on span "Threat or Assault between Patron and Attendant - [PERSON_NAME] PD Contacted" at bounding box center [148, 442] width 180 height 15
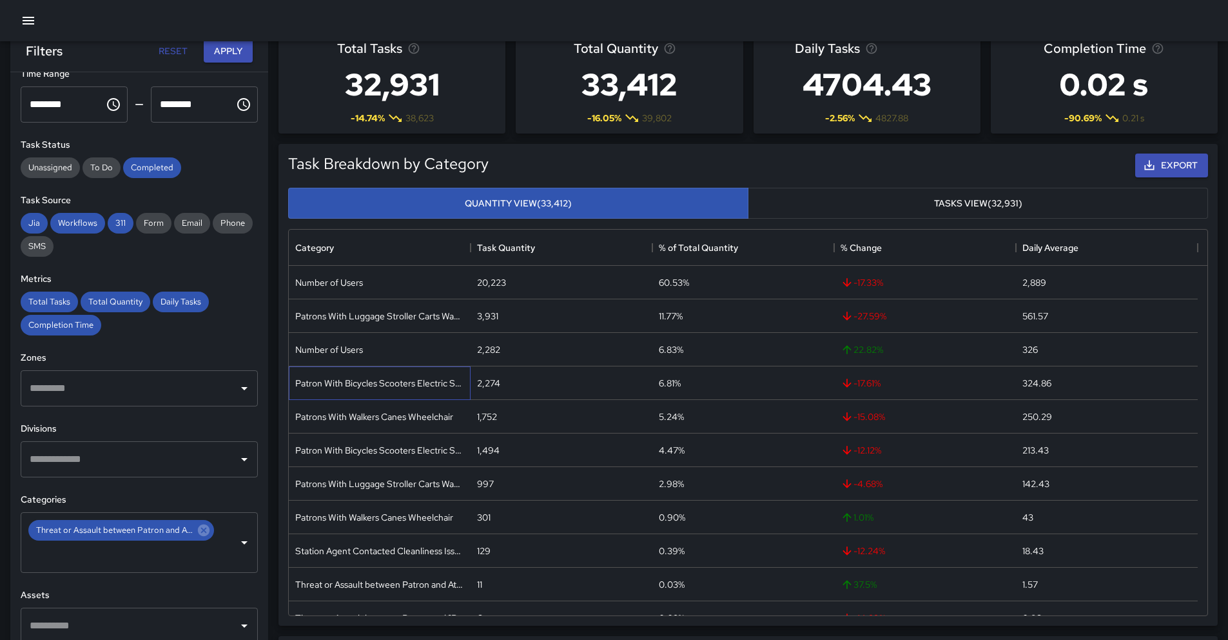
click at [439, 388] on div "Patron With Bicycles Scooters Electric Scooters" at bounding box center [379, 383] width 169 height 13
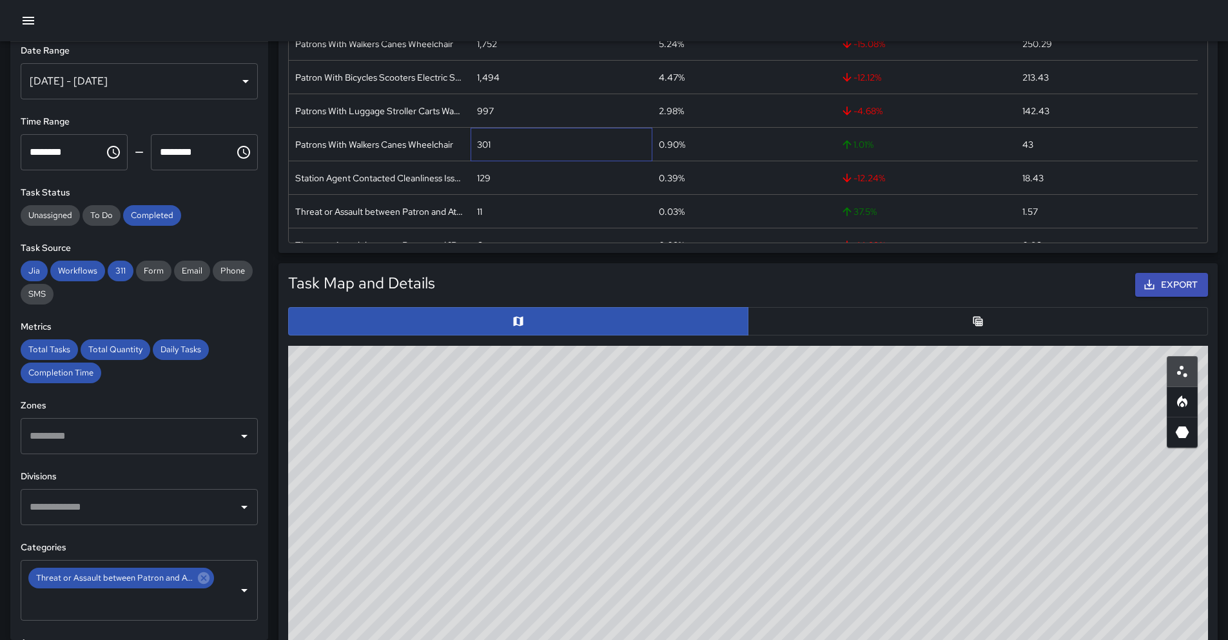
scroll to position [0, 0]
